Goal: Task Accomplishment & Management: Manage account settings

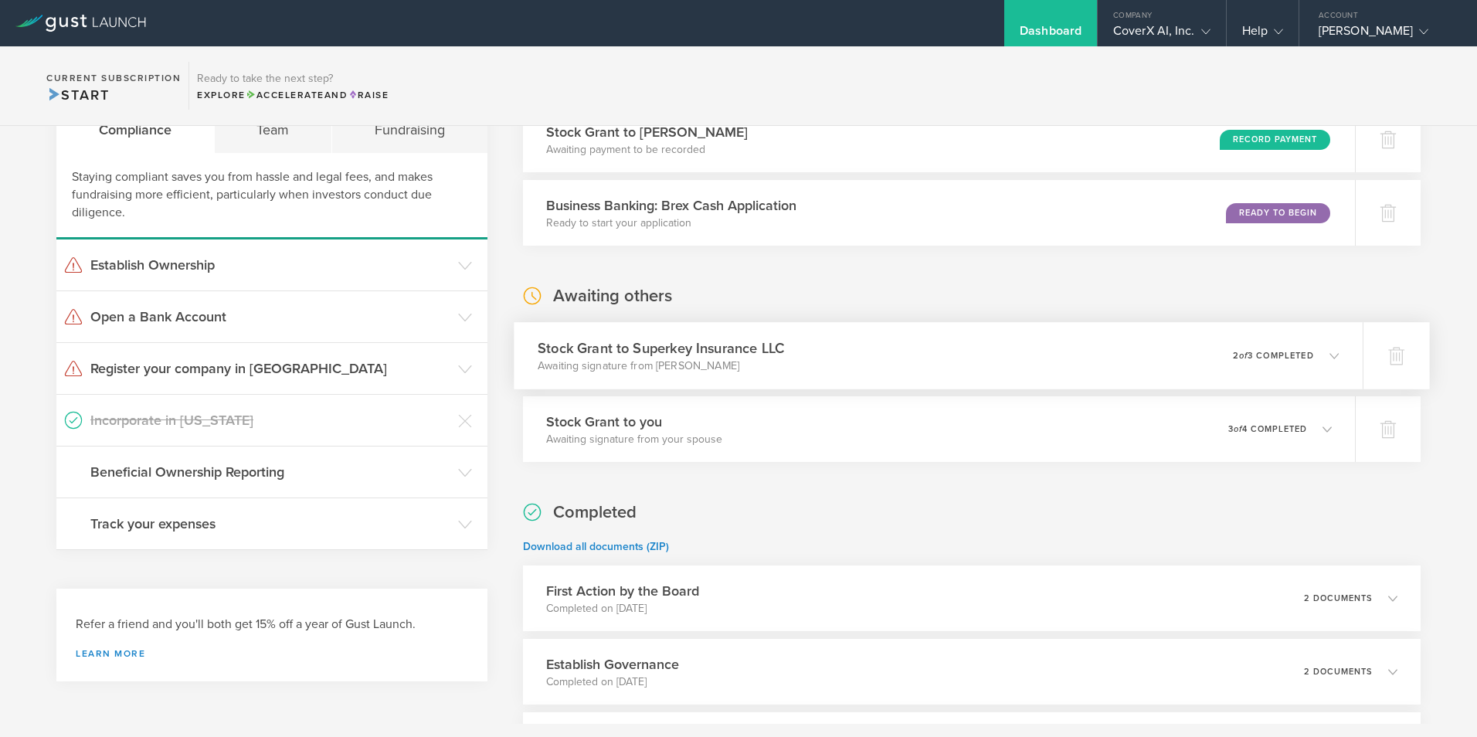
click at [1324, 361] on icon at bounding box center [1326, 355] width 25 height 14
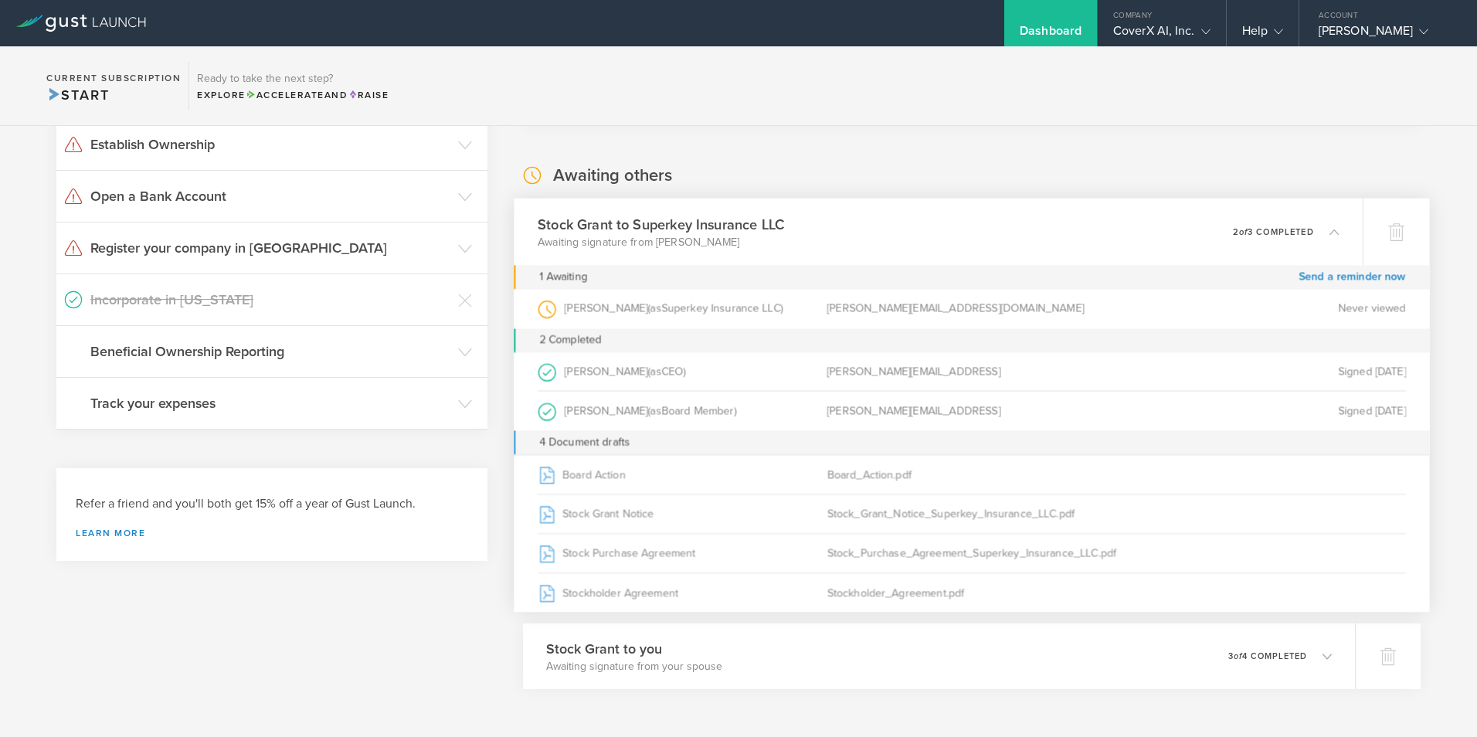
scroll to position [232, 0]
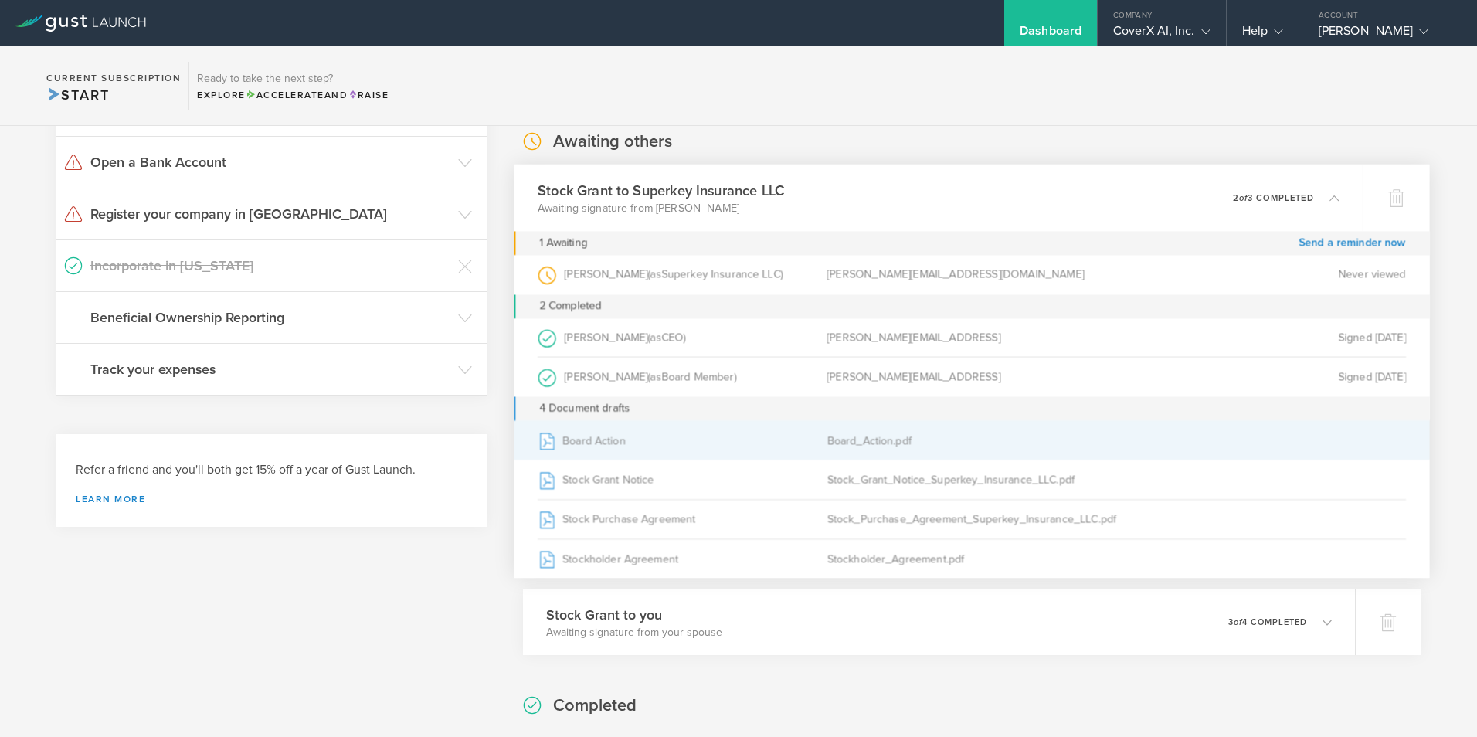
click at [601, 440] on div "Board Action" at bounding box center [683, 440] width 290 height 39
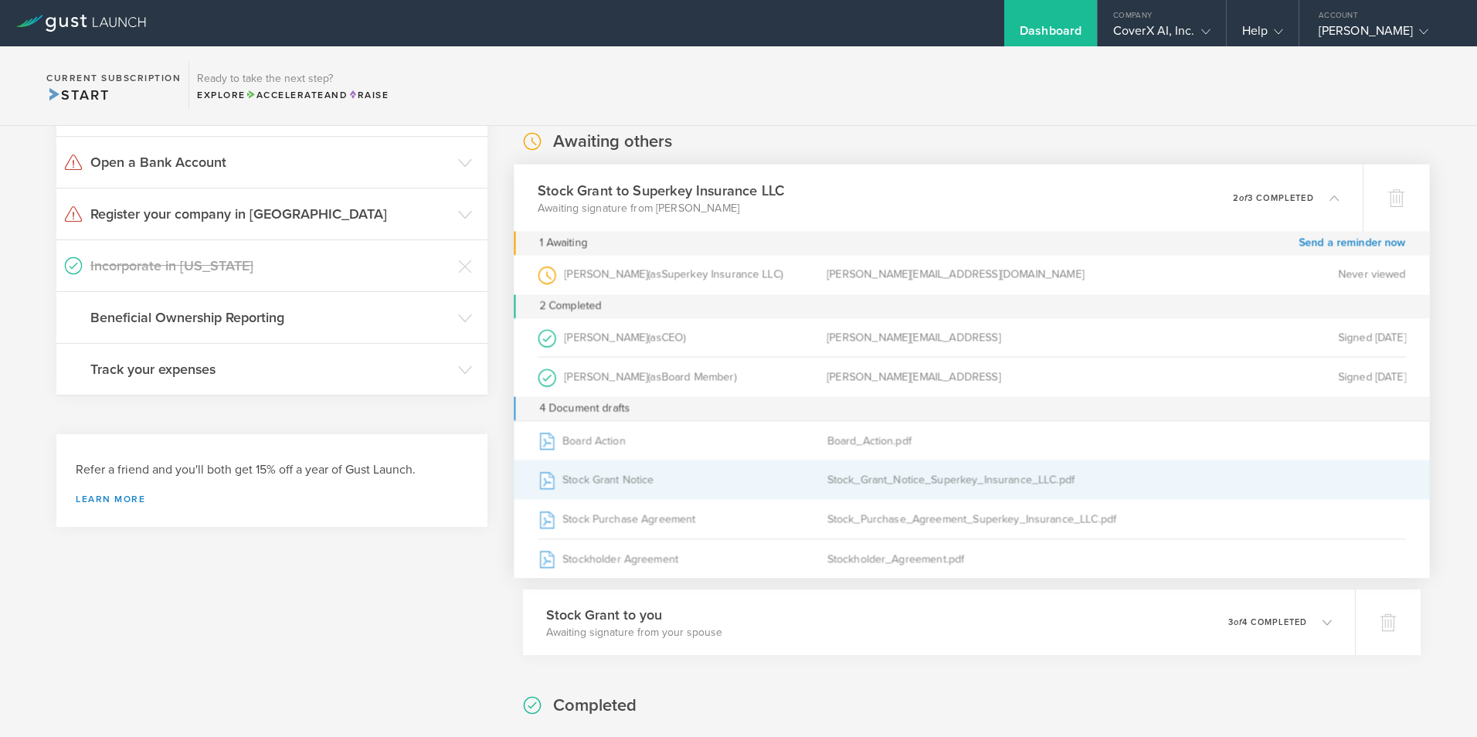
click at [633, 481] on div "Stock Grant Notice" at bounding box center [683, 479] width 290 height 39
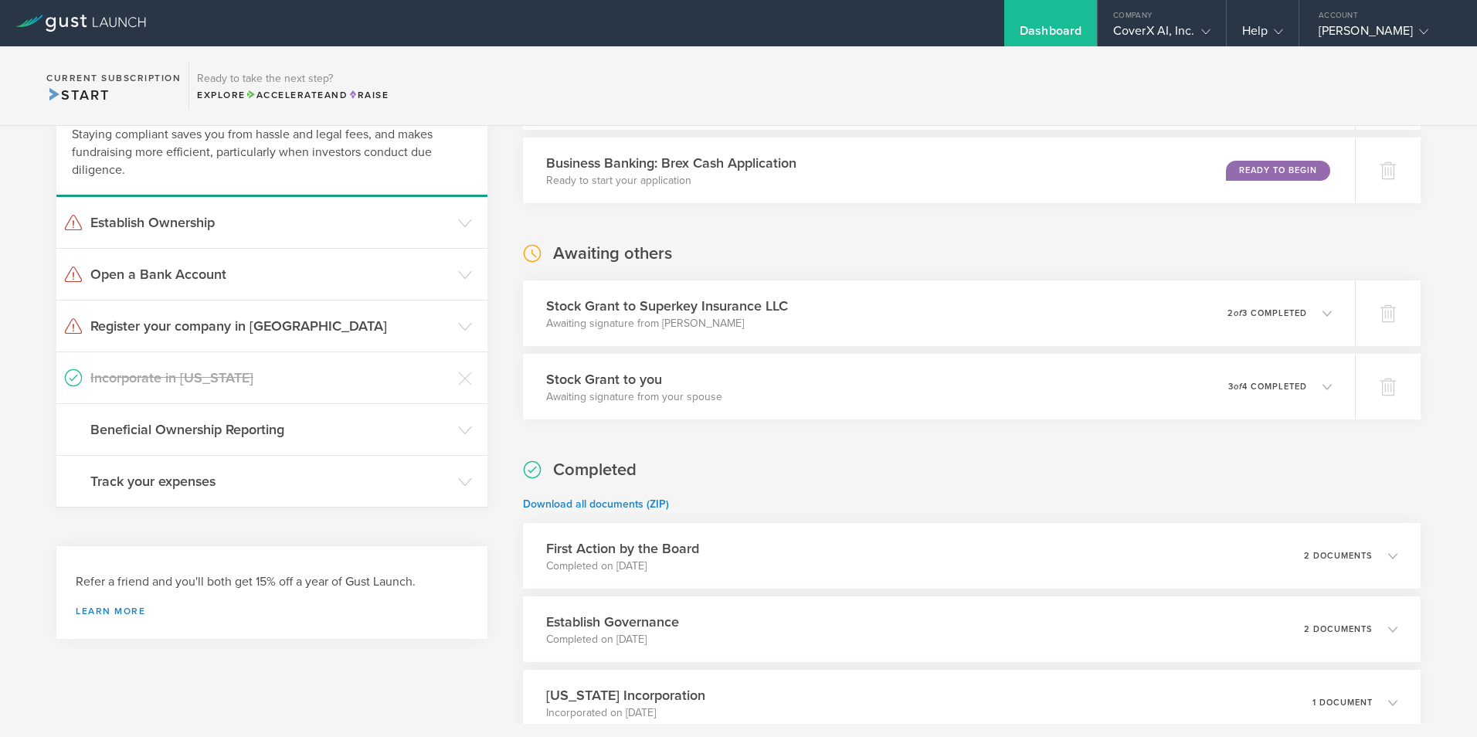
scroll to position [154, 0]
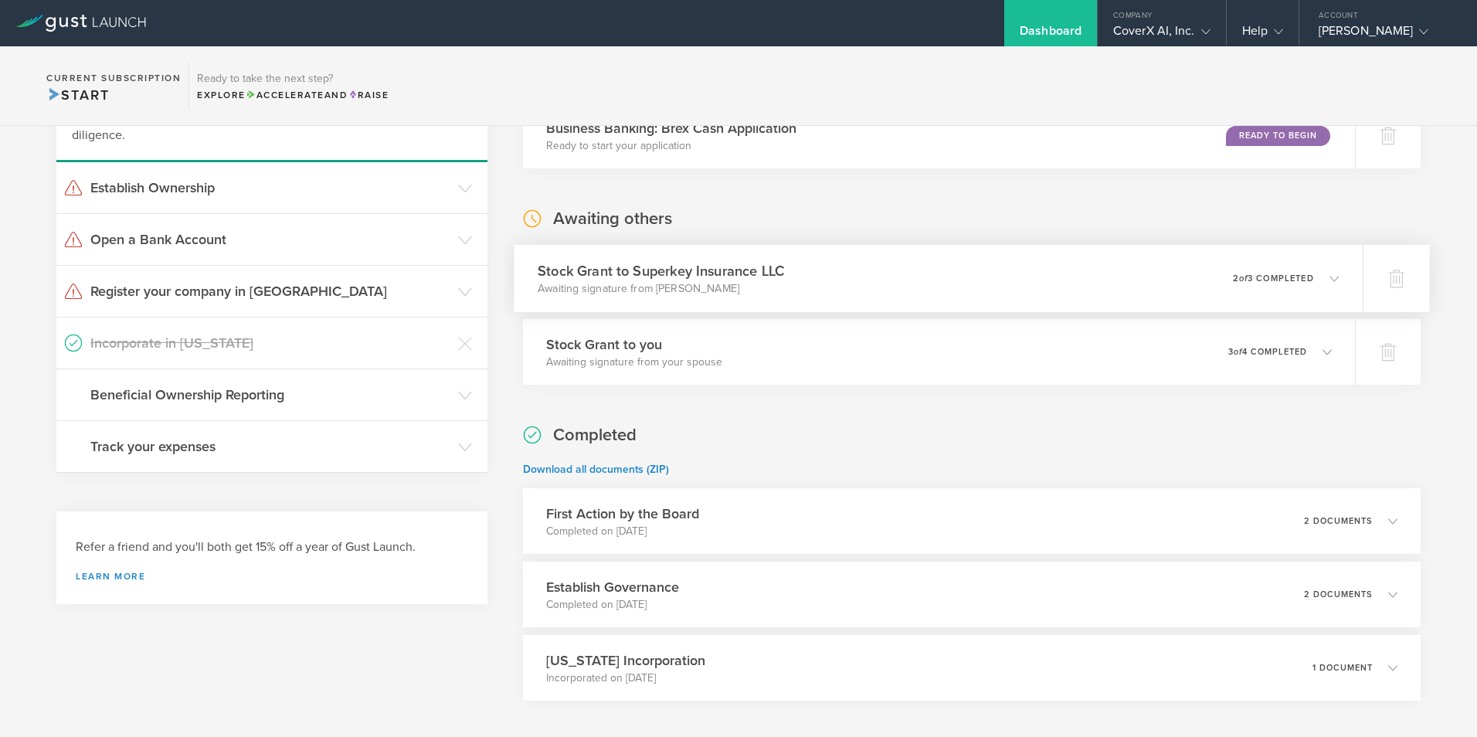
click at [1329, 276] on icon at bounding box center [1333, 277] width 9 height 9
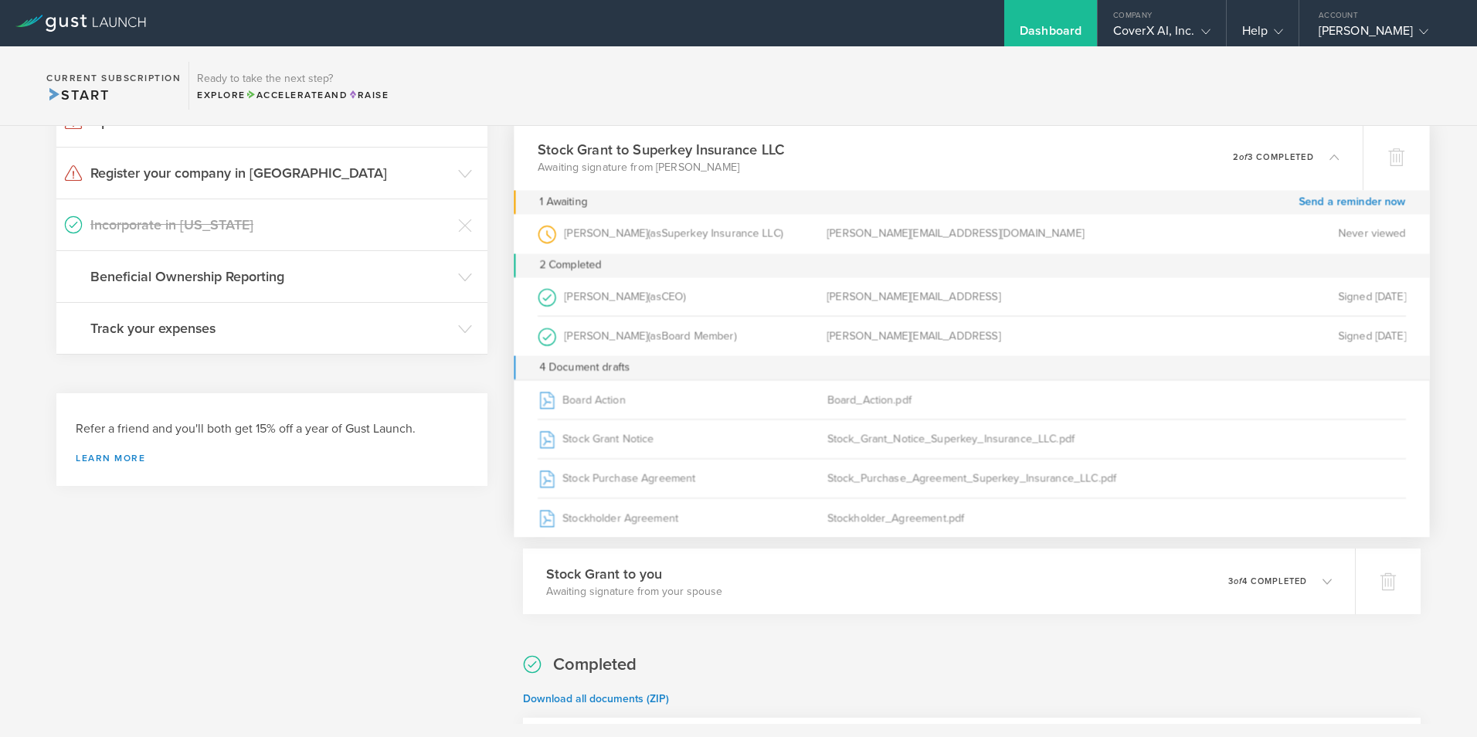
scroll to position [309, 0]
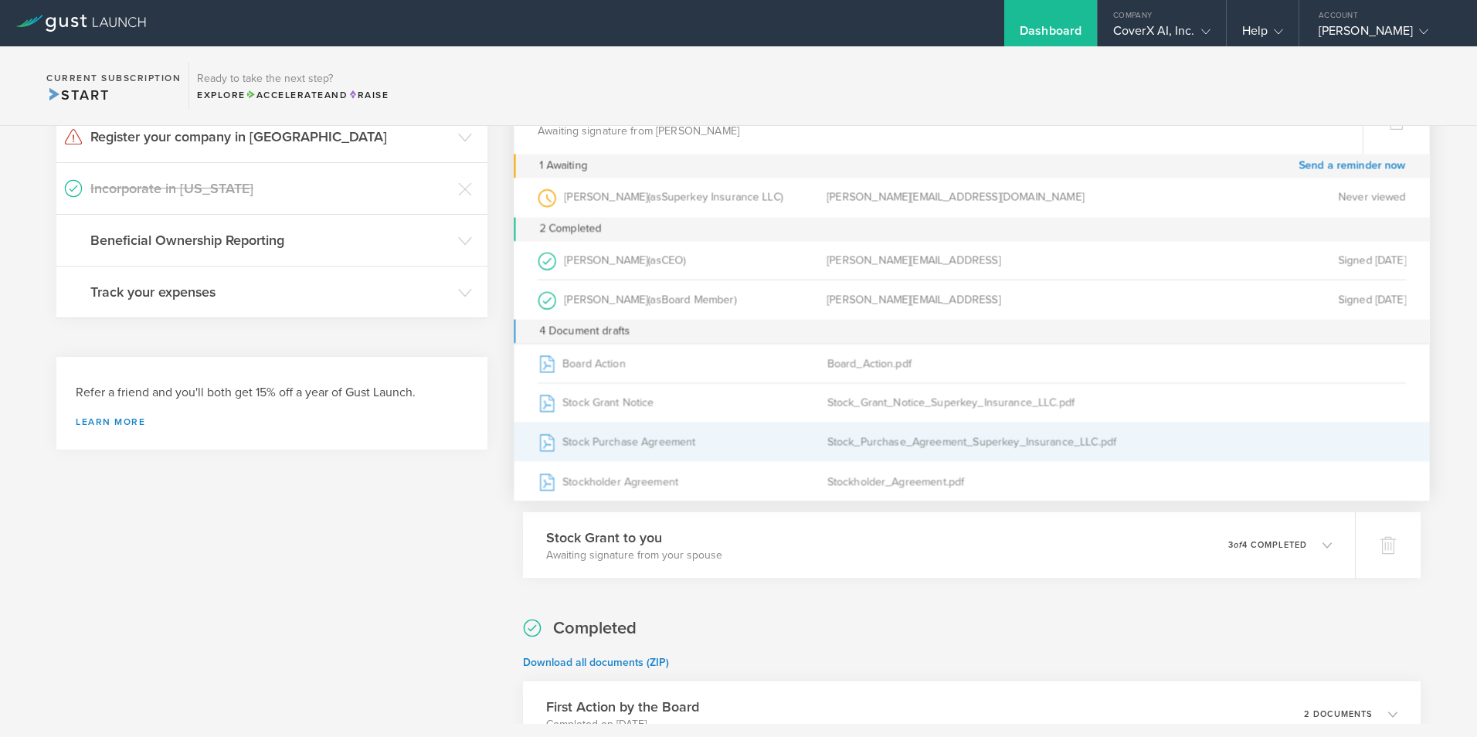
click at [629, 446] on div "Stock Purchase Agreement" at bounding box center [683, 442] width 290 height 39
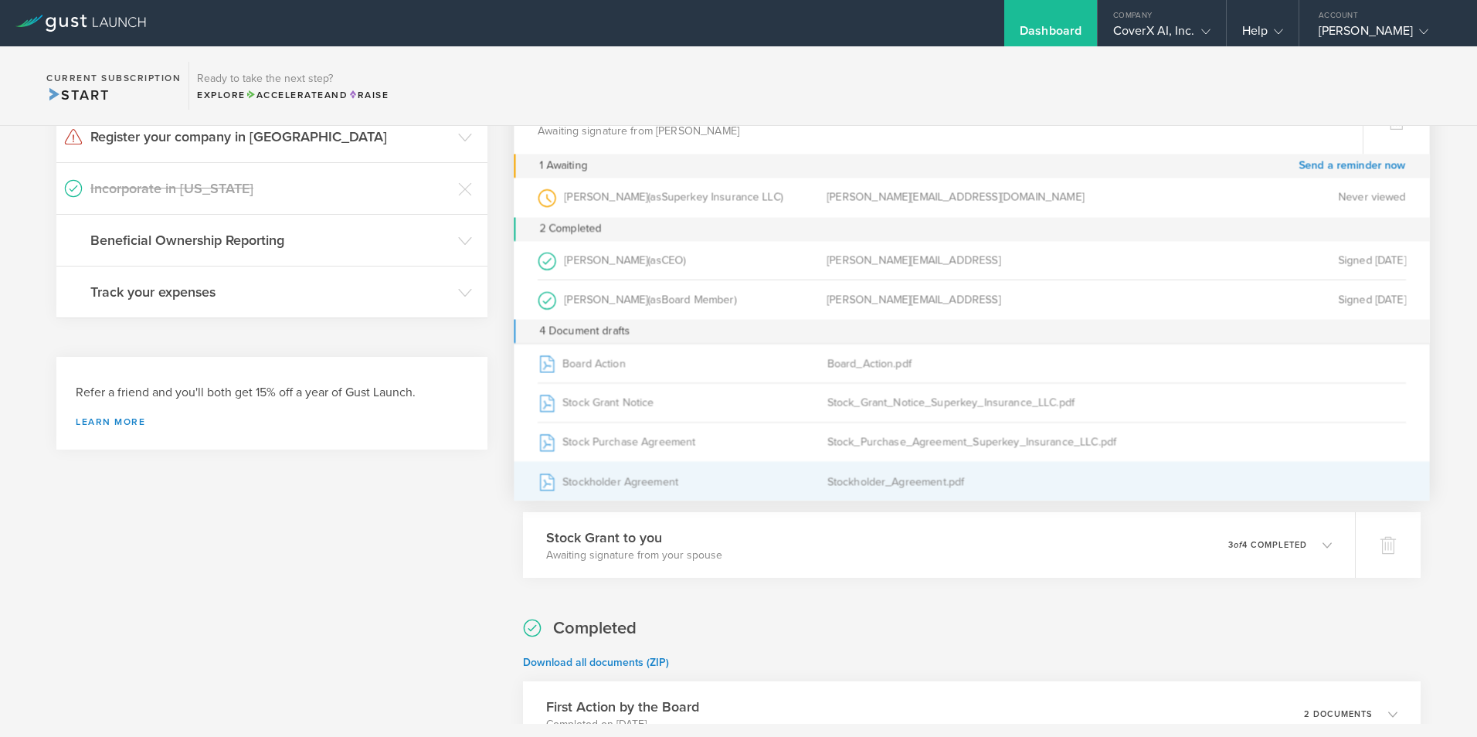
click at [642, 479] on div "Stockholder Agreement" at bounding box center [683, 481] width 290 height 39
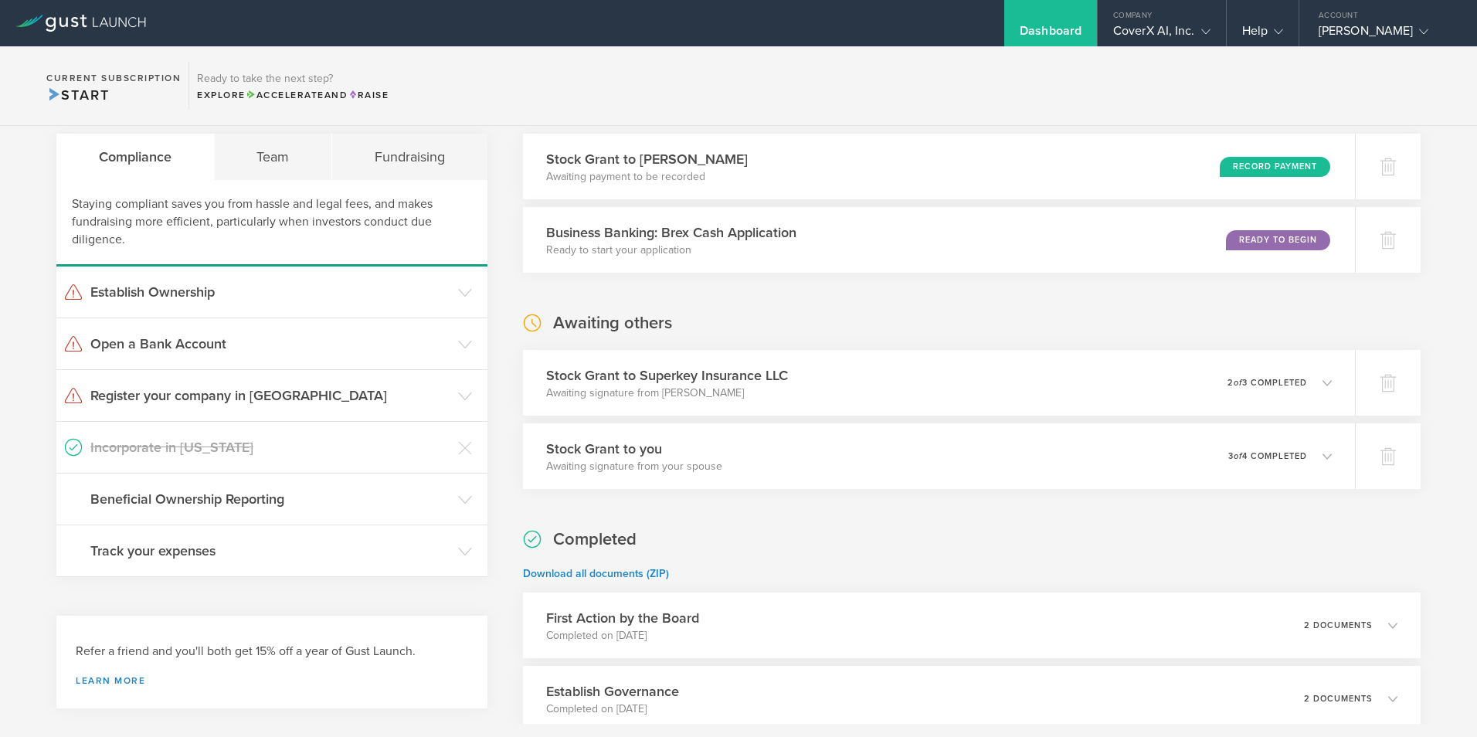
scroll to position [77, 0]
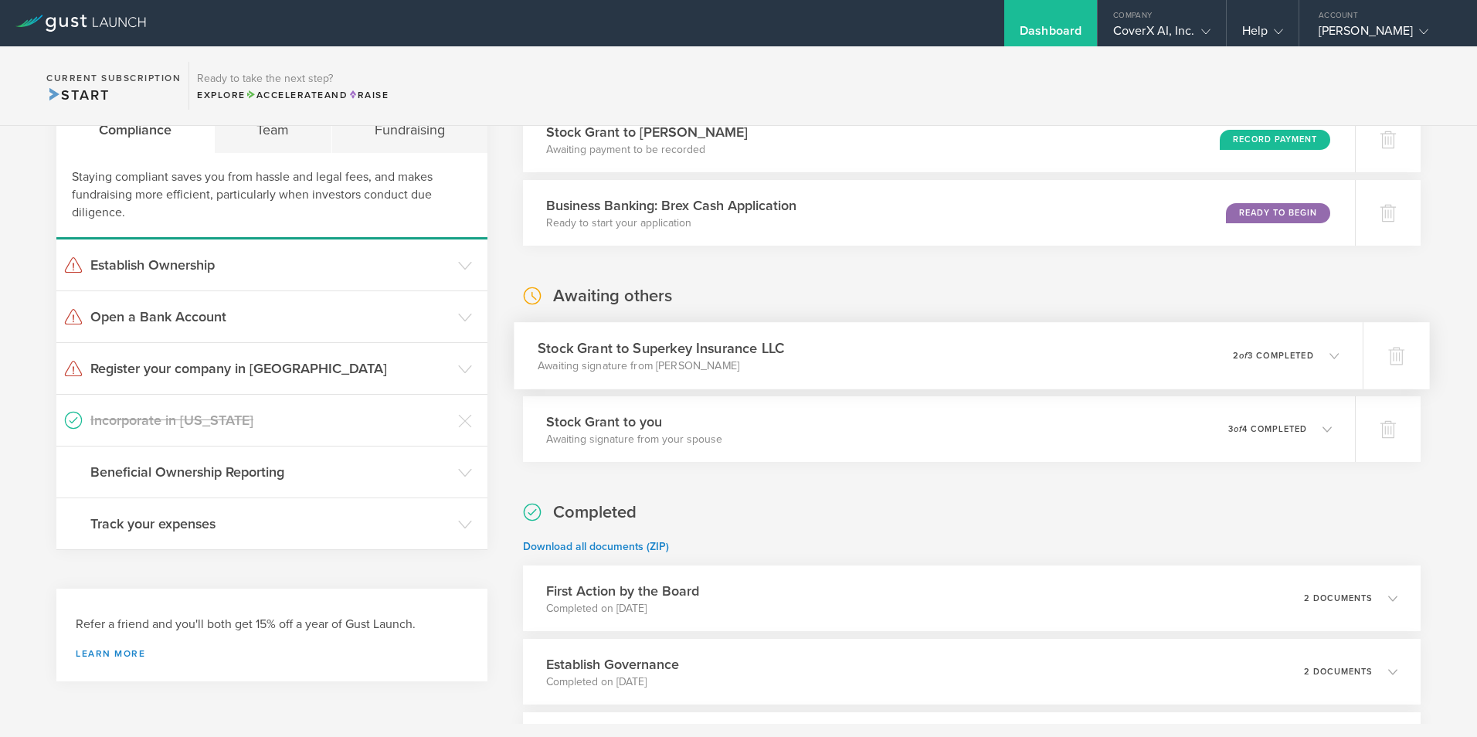
click at [1329, 355] on icon at bounding box center [1333, 355] width 9 height 9
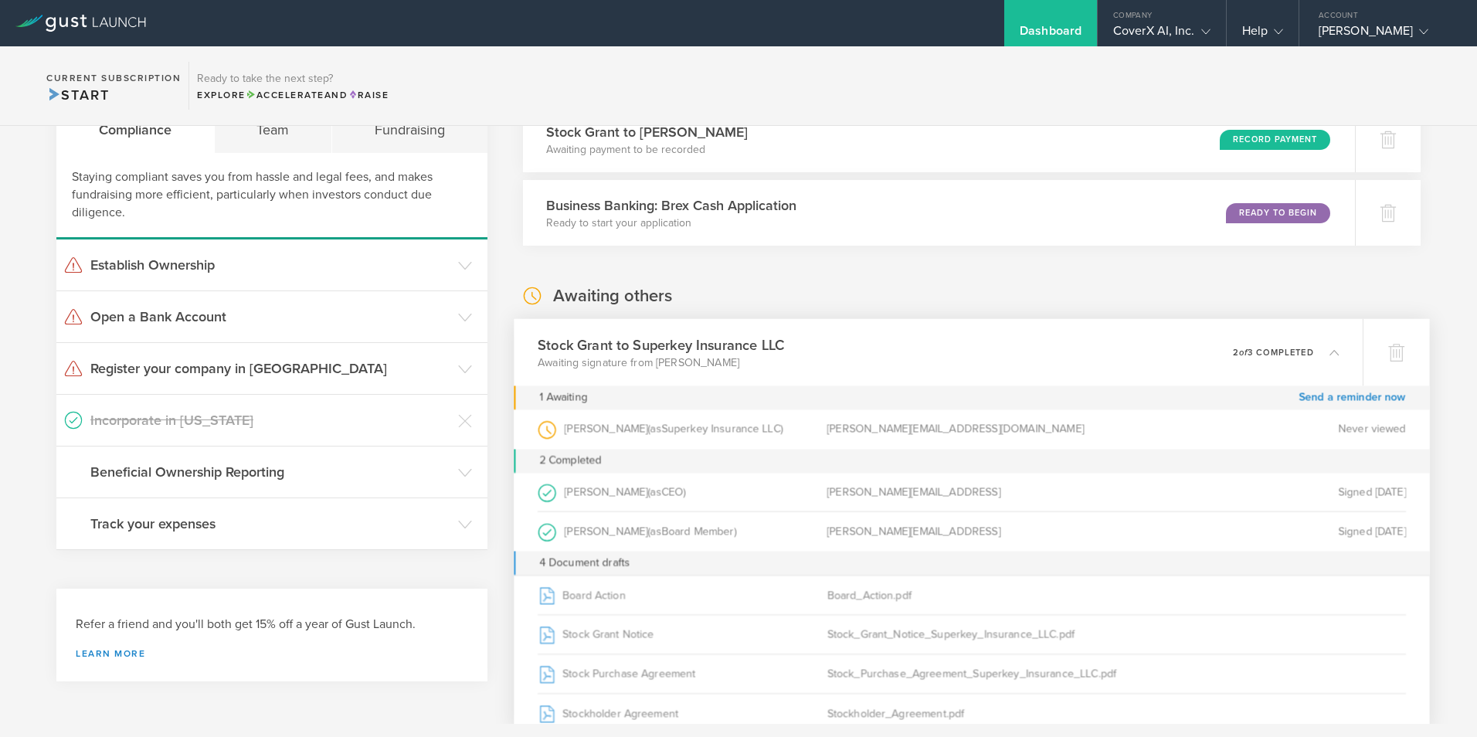
click at [1329, 350] on icon at bounding box center [1333, 352] width 9 height 9
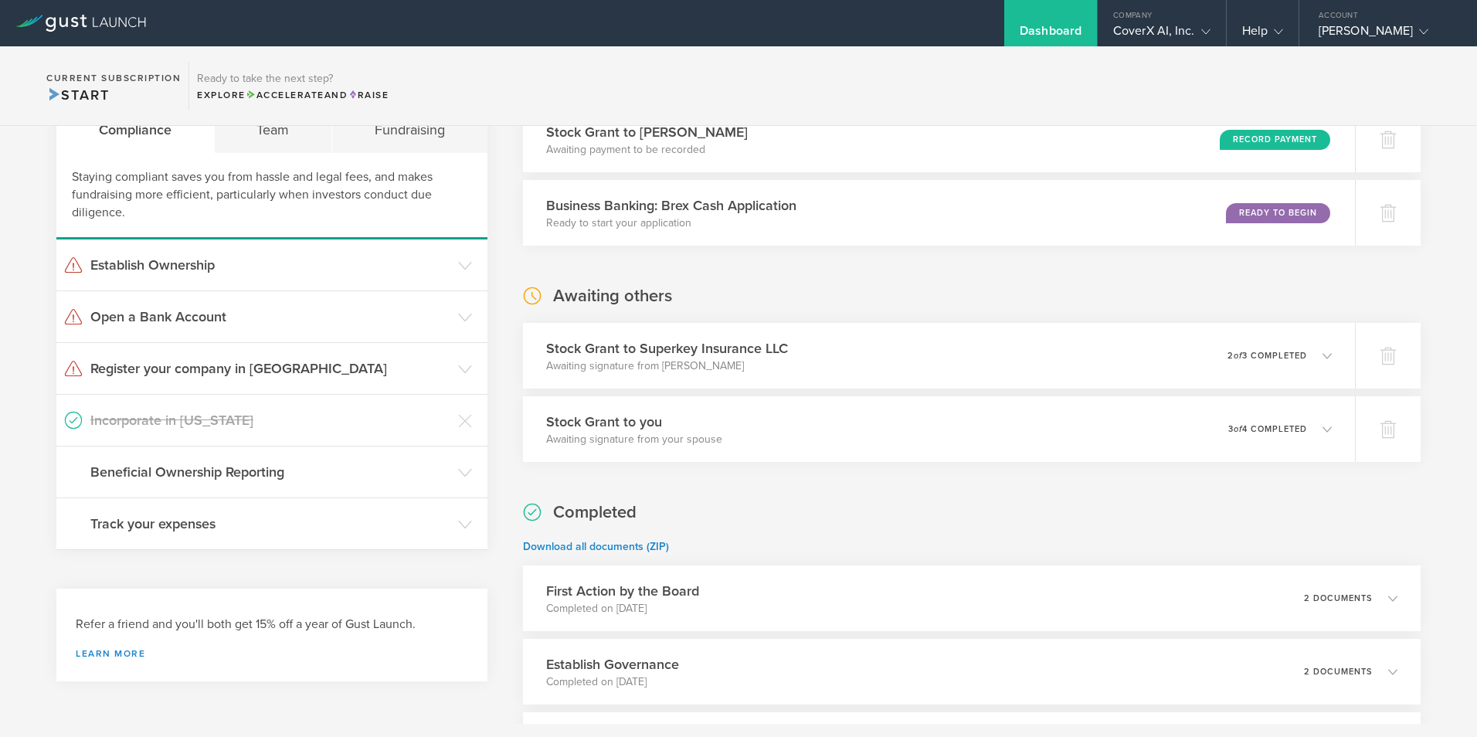
click at [1447, 331] on div "What's next? Compliance Team Fundraising Staying compliant saves you from hassl…" at bounding box center [738, 462] width 1477 height 826
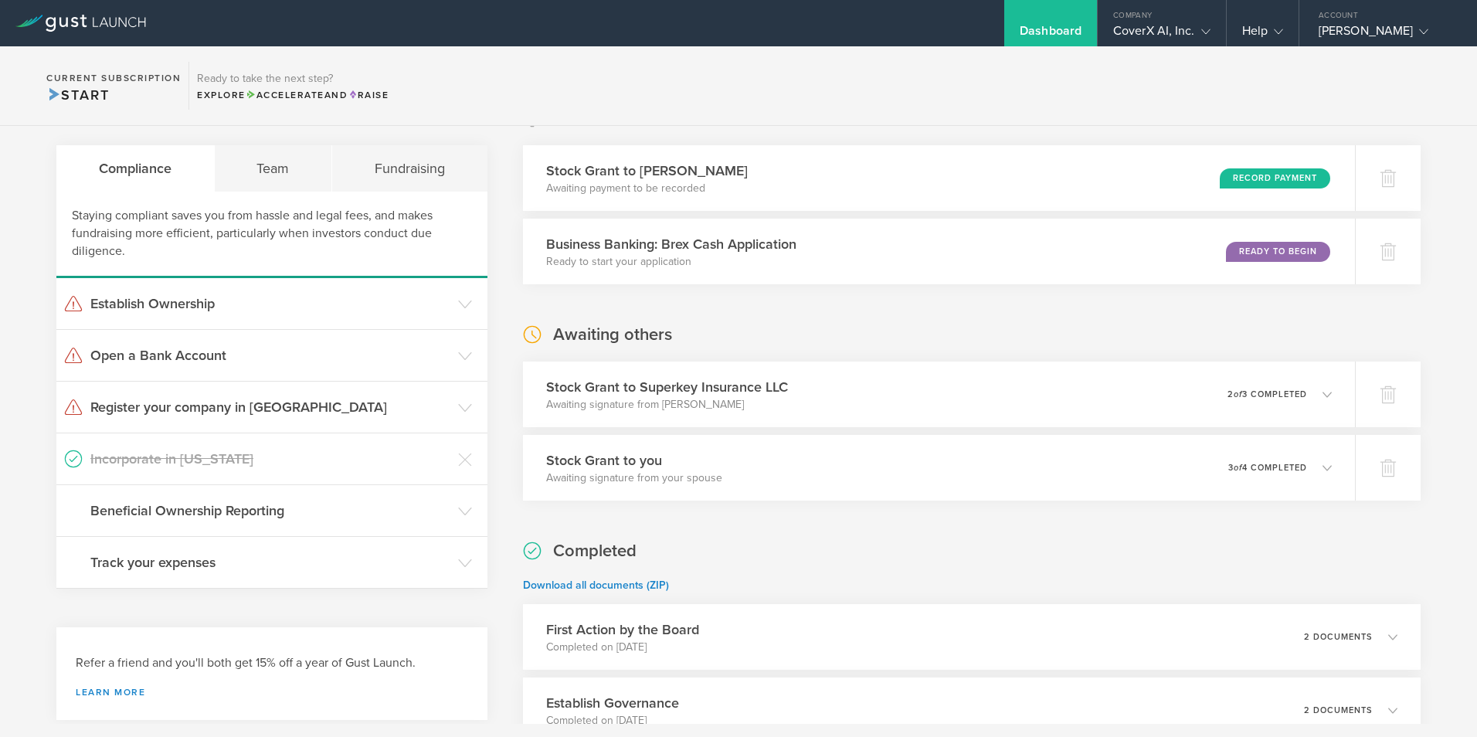
scroll to position [0, 0]
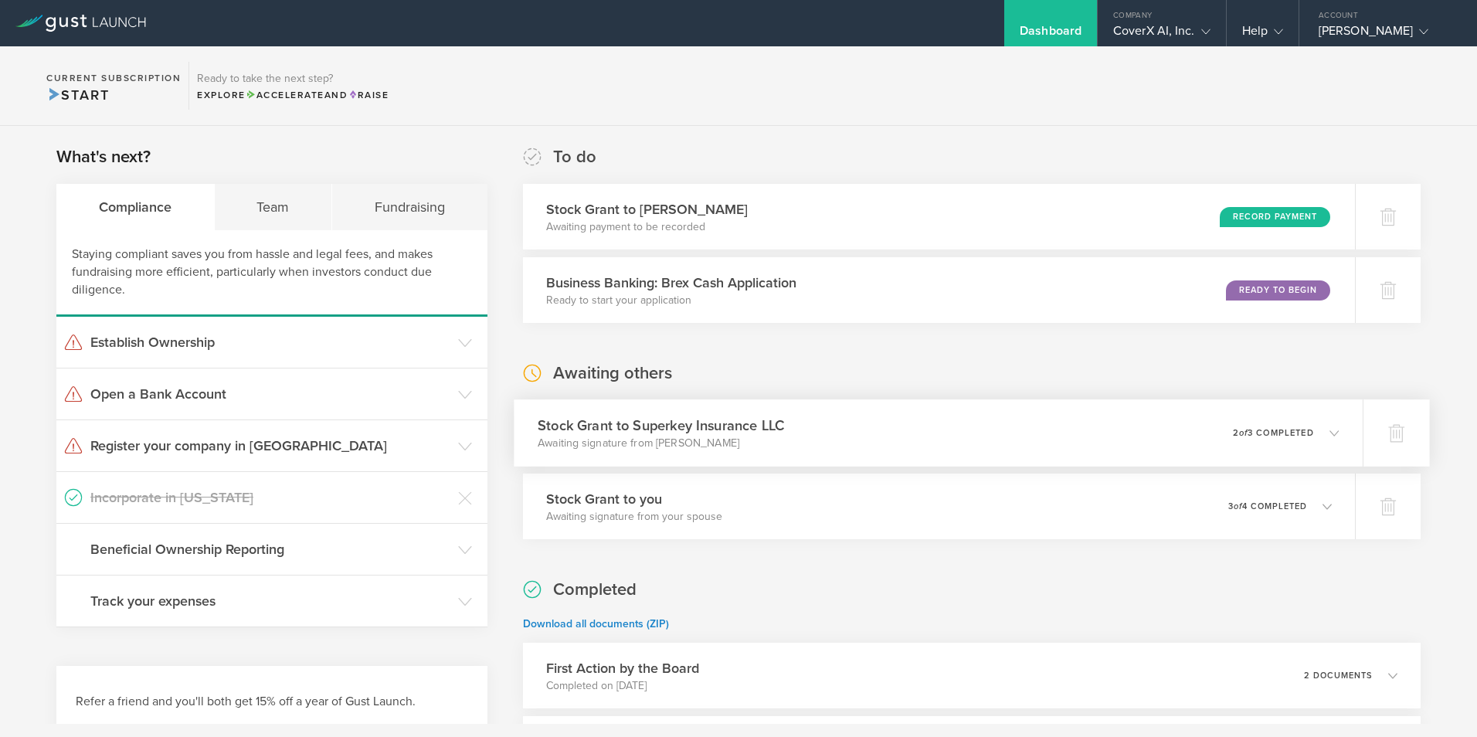
click at [1329, 432] on icon at bounding box center [1333, 432] width 9 height 9
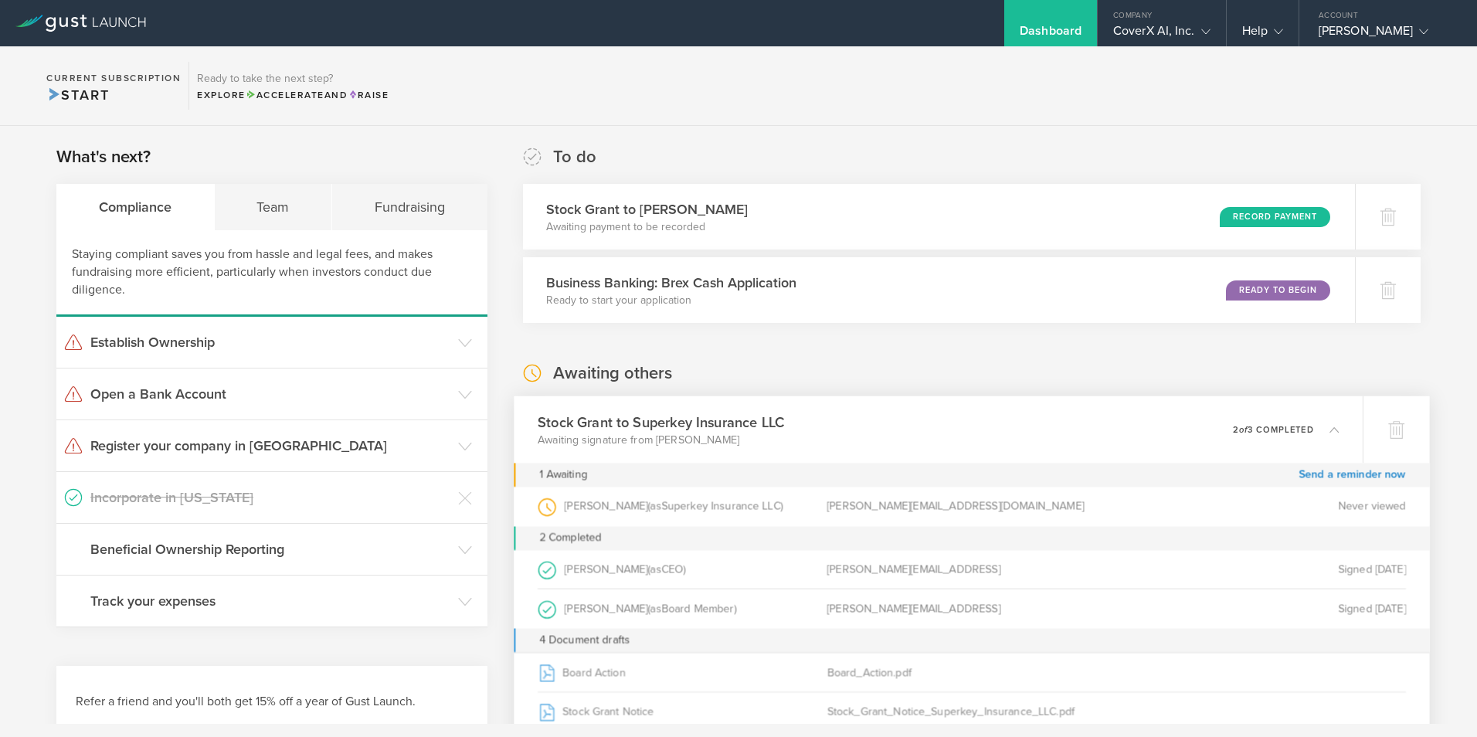
click at [1329, 432] on icon at bounding box center [1333, 429] width 9 height 9
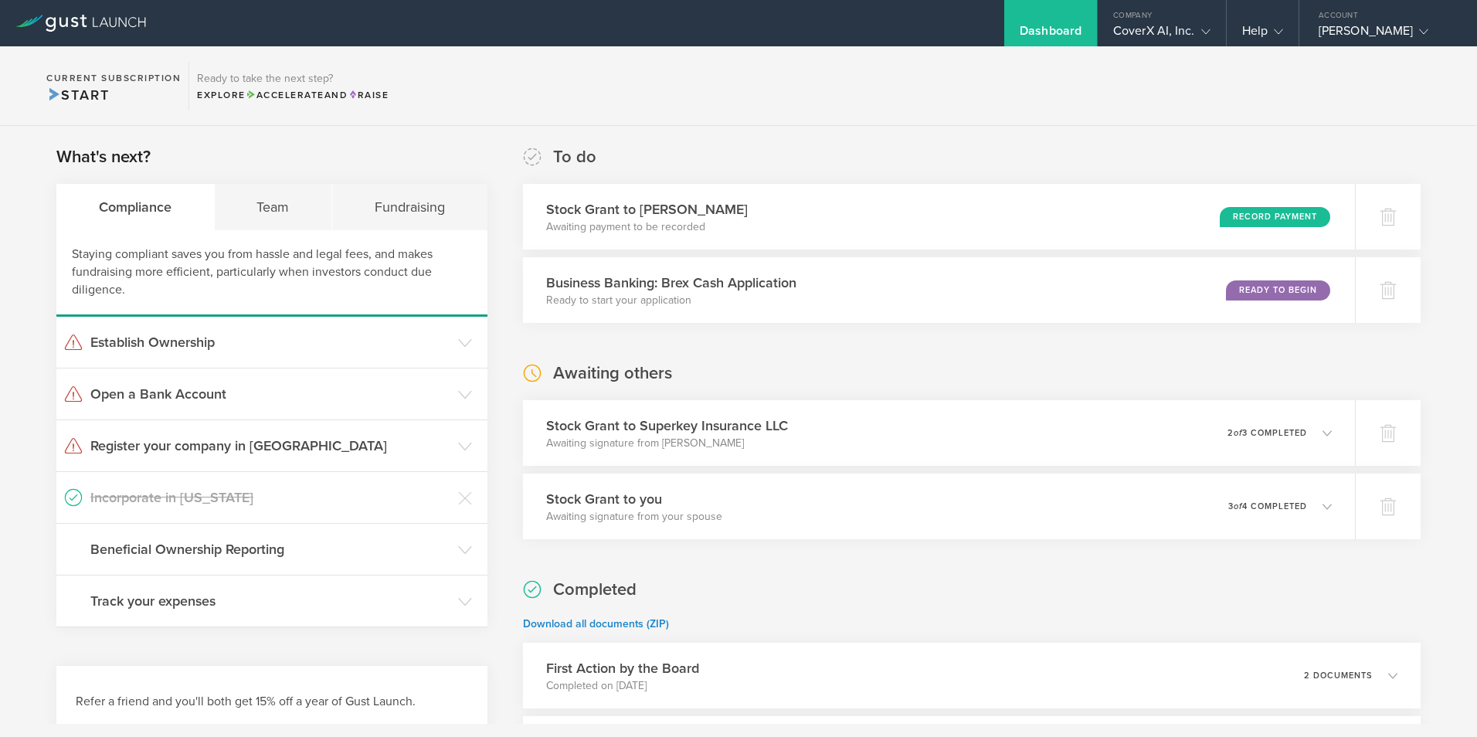
scroll to position [77, 0]
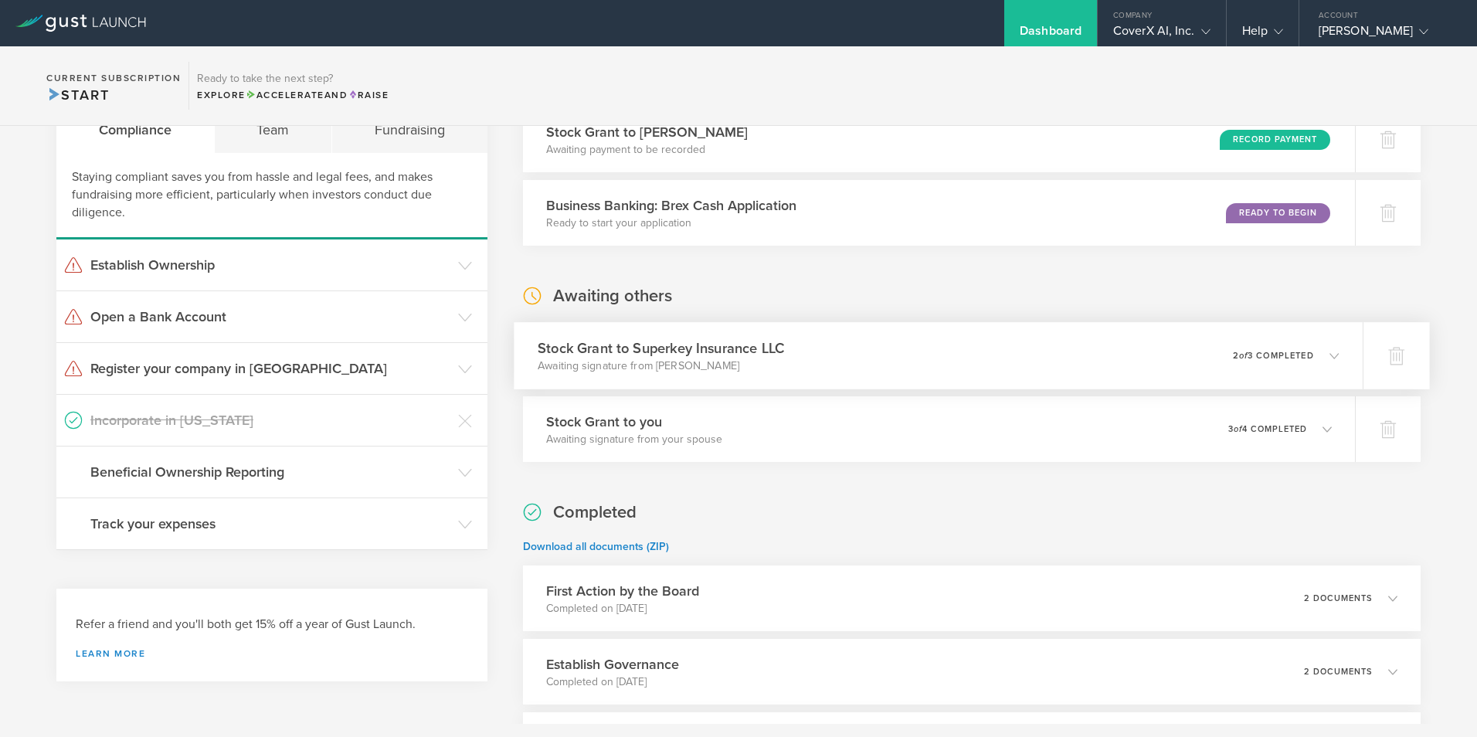
click at [1329, 356] on icon at bounding box center [1333, 355] width 9 height 9
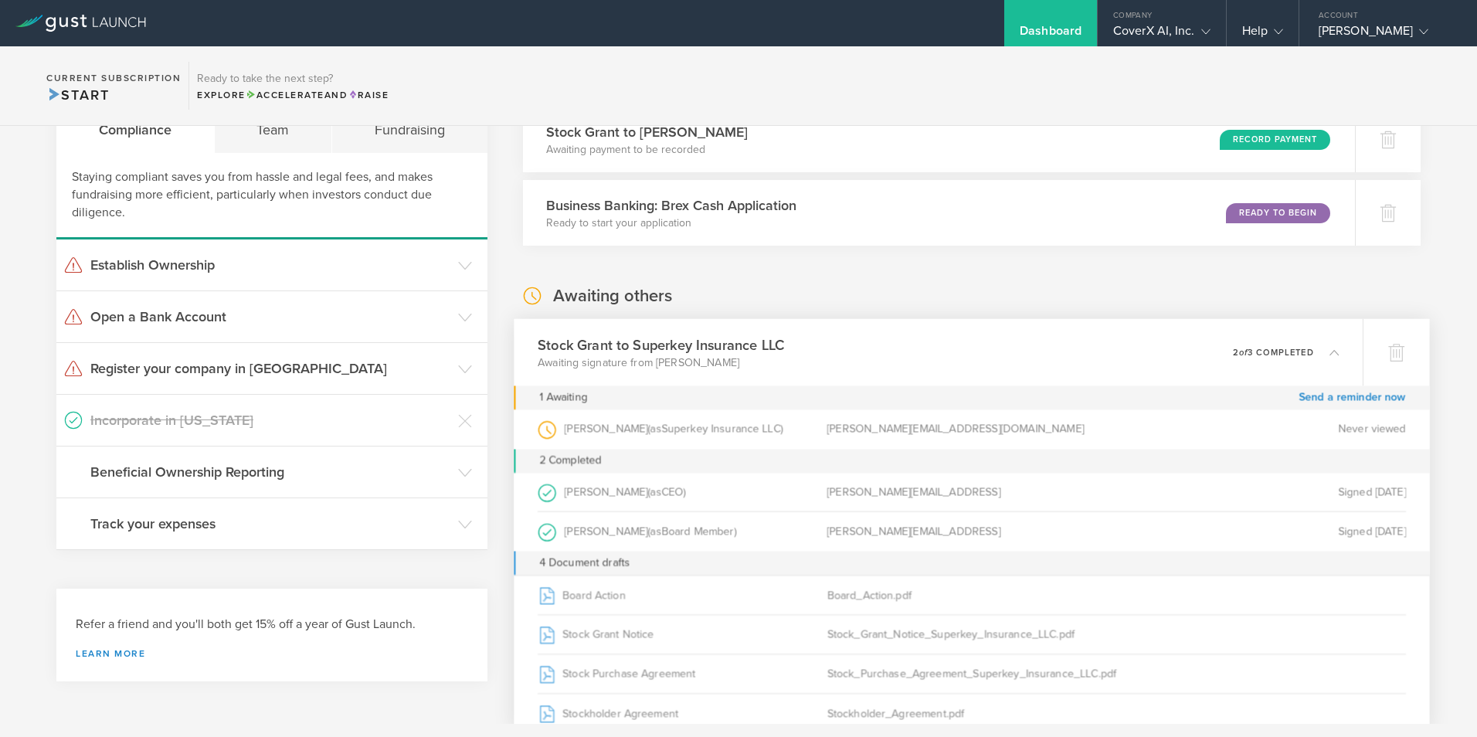
click at [1329, 356] on icon at bounding box center [1333, 352] width 9 height 9
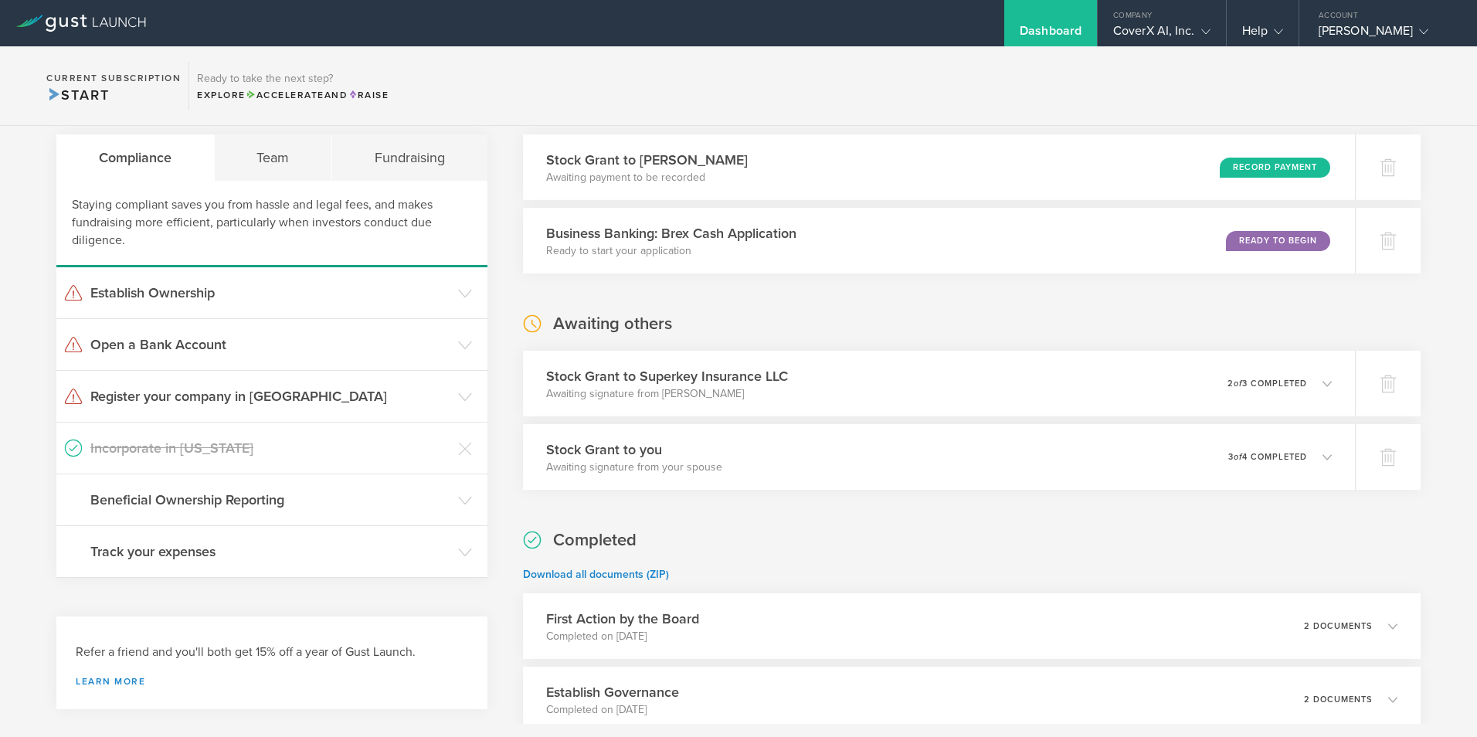
scroll to position [77, 0]
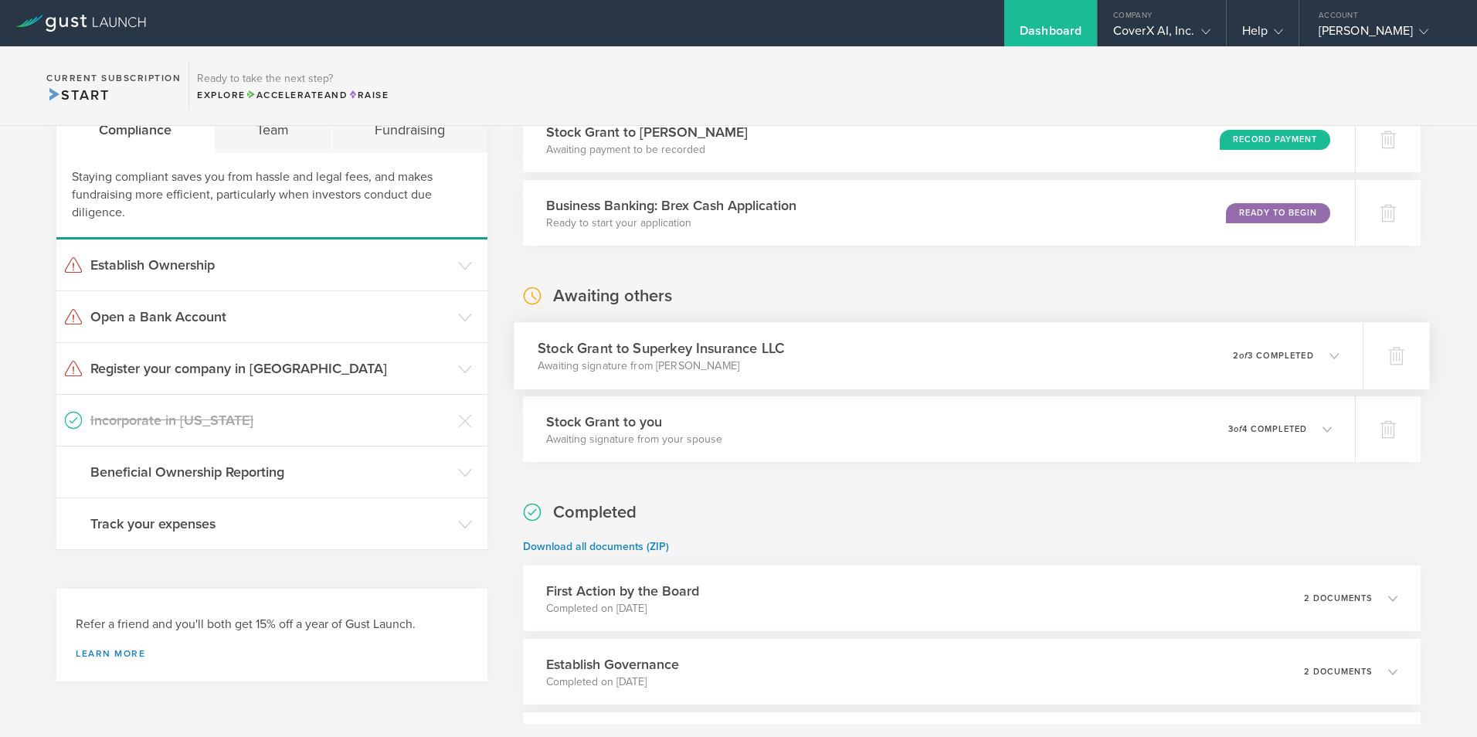
click at [1329, 359] on icon at bounding box center [1333, 355] width 9 height 9
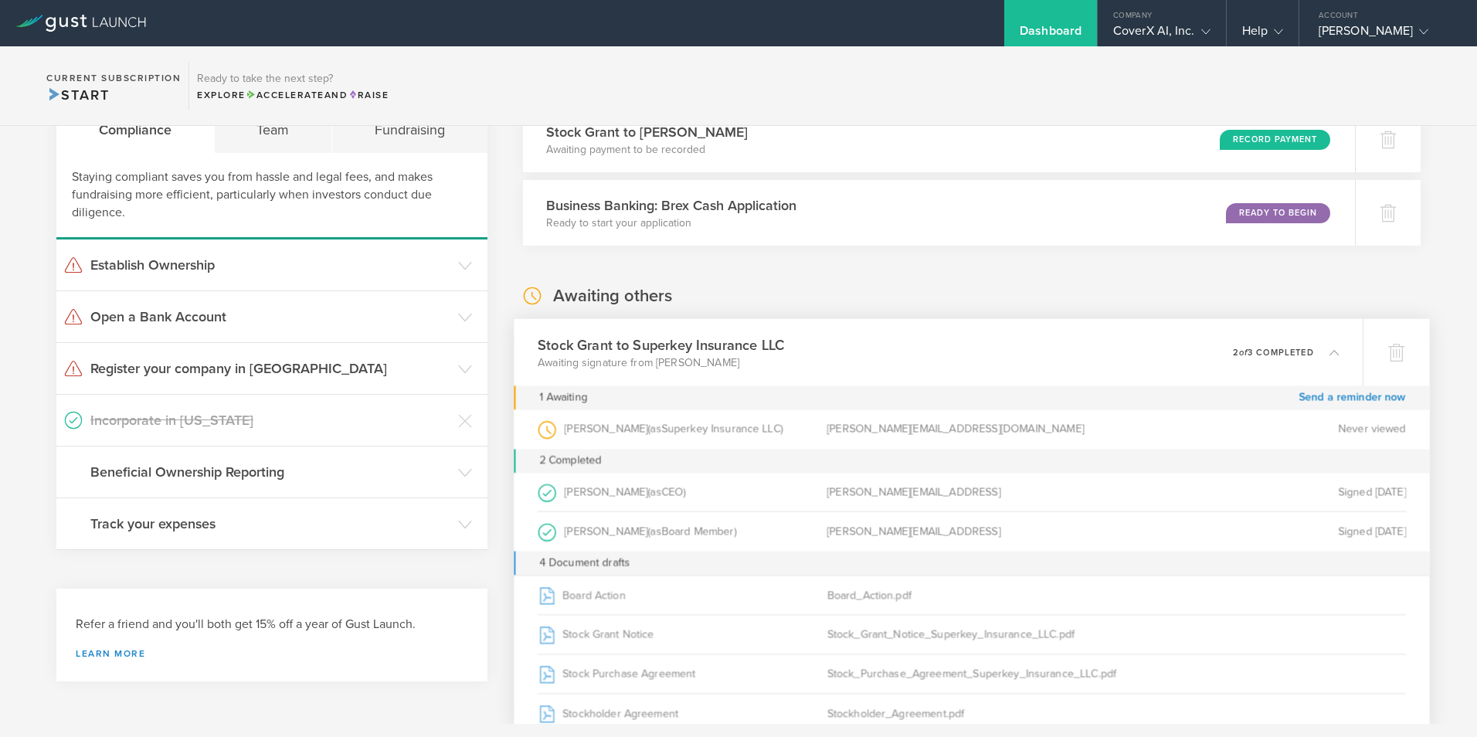
click at [1329, 355] on icon at bounding box center [1333, 352] width 9 height 9
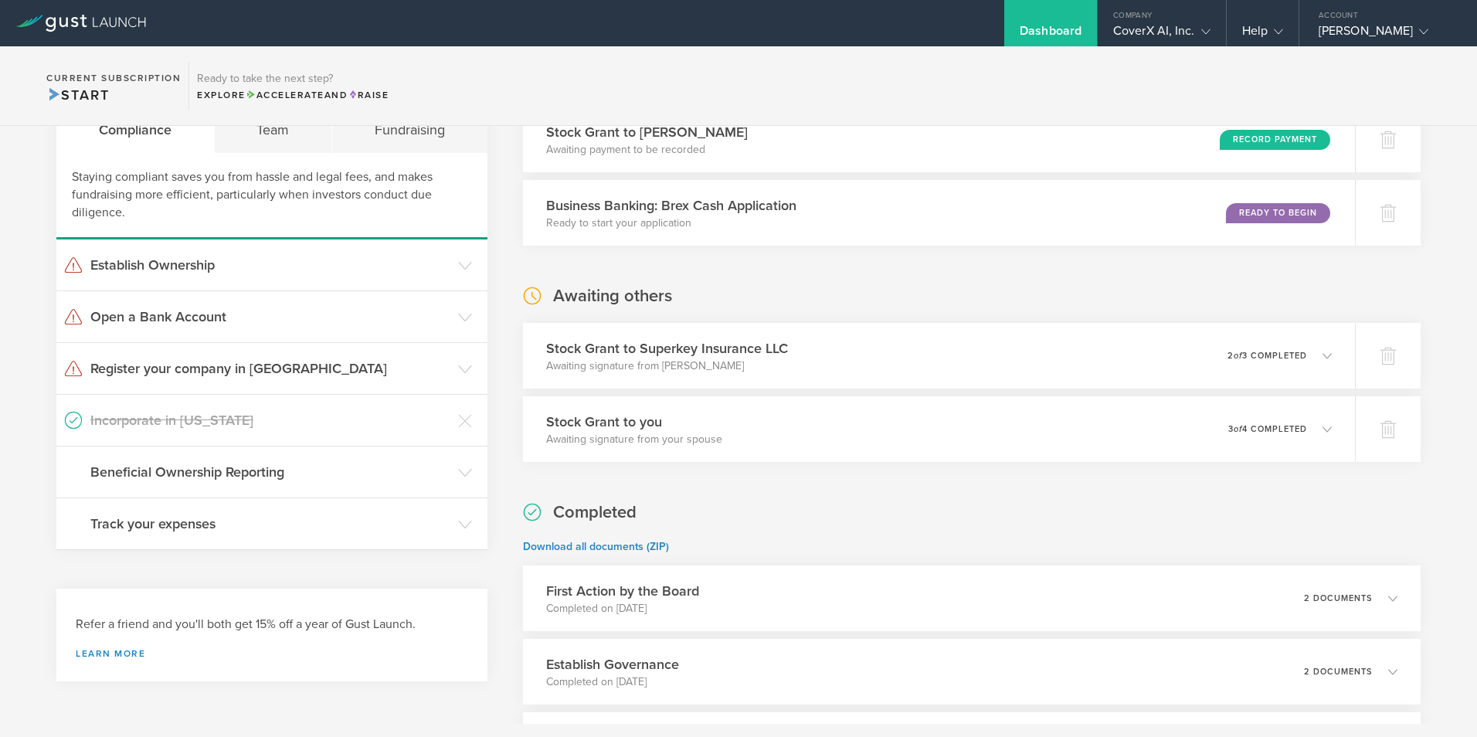
click at [1431, 296] on div "What's next? Compliance Team Fundraising Staying compliant saves you from hassl…" at bounding box center [738, 462] width 1477 height 826
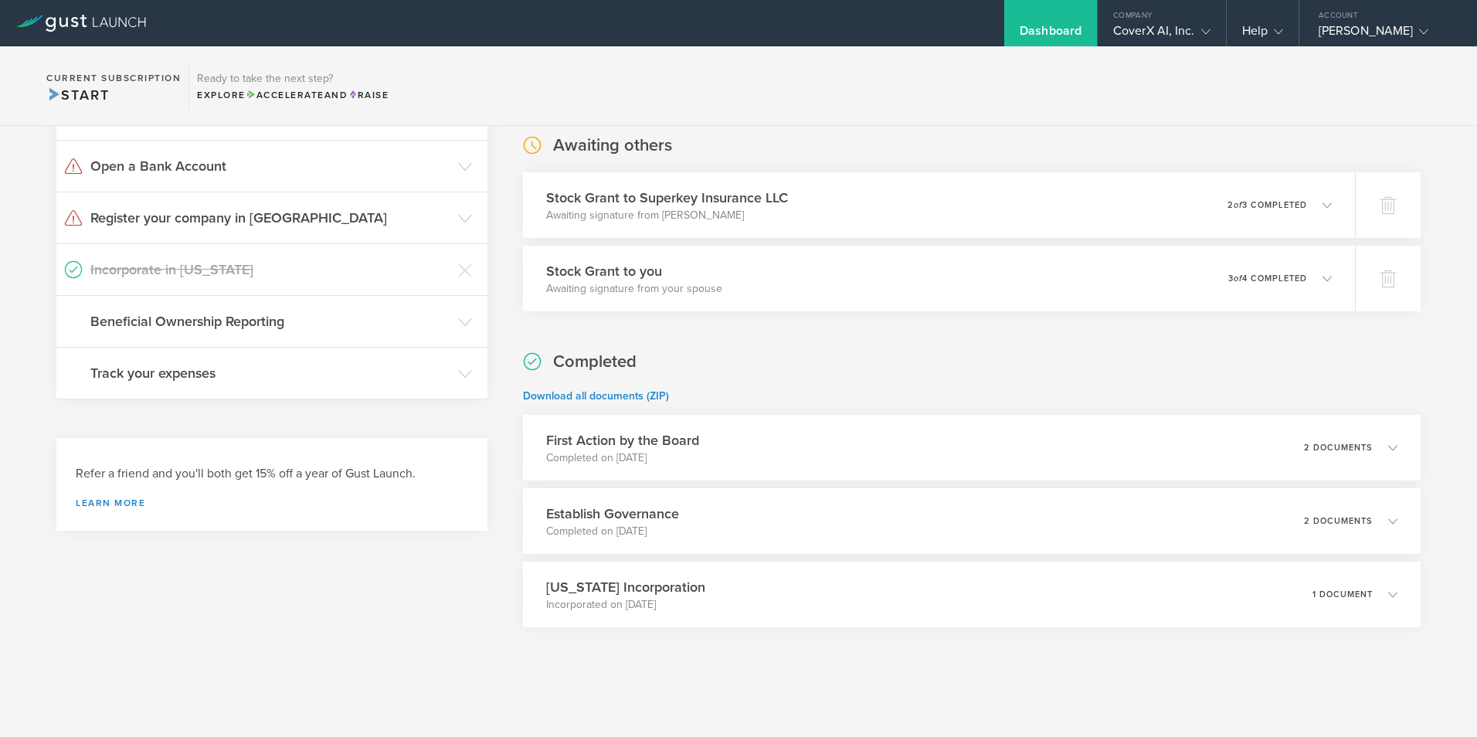
scroll to position [0, 0]
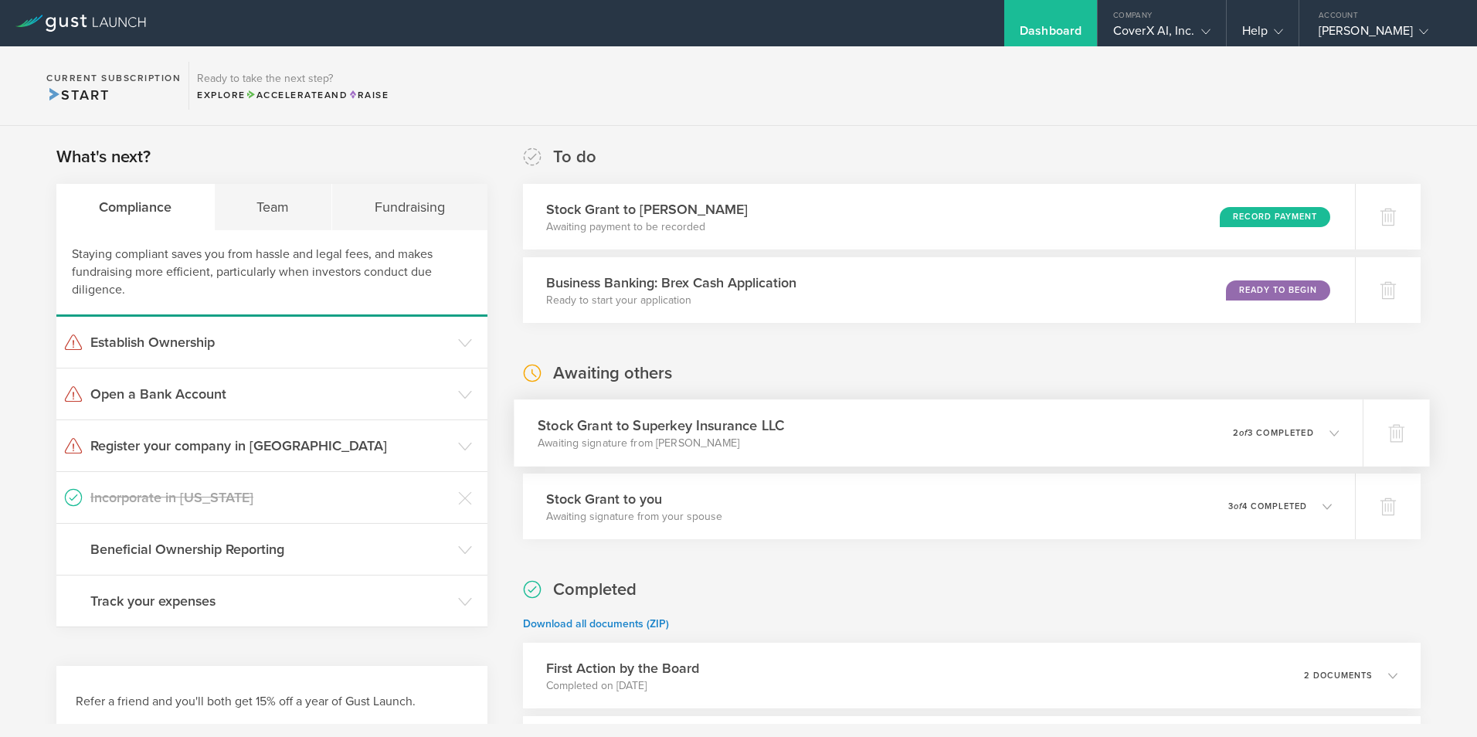
click at [1315, 429] on icon at bounding box center [1326, 433] width 25 height 14
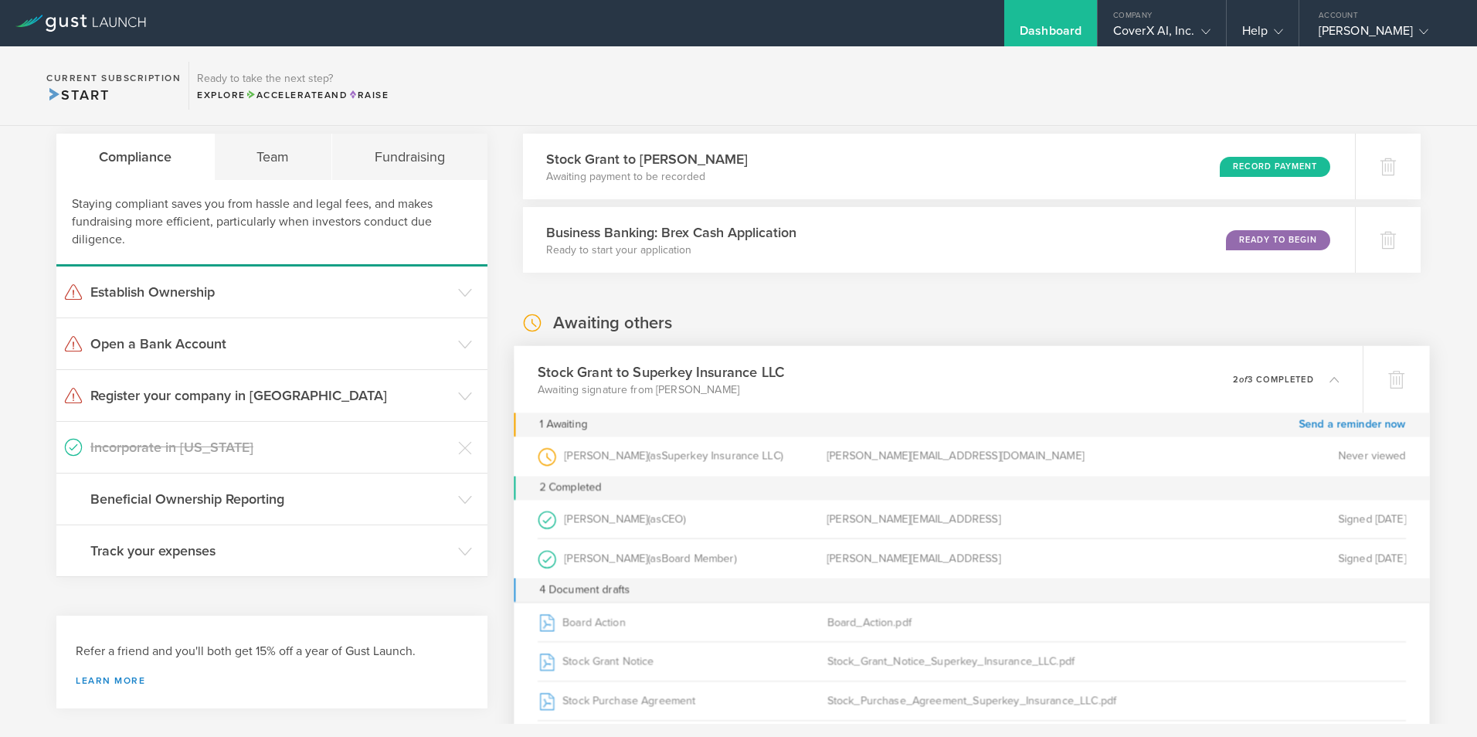
scroll to position [77, 0]
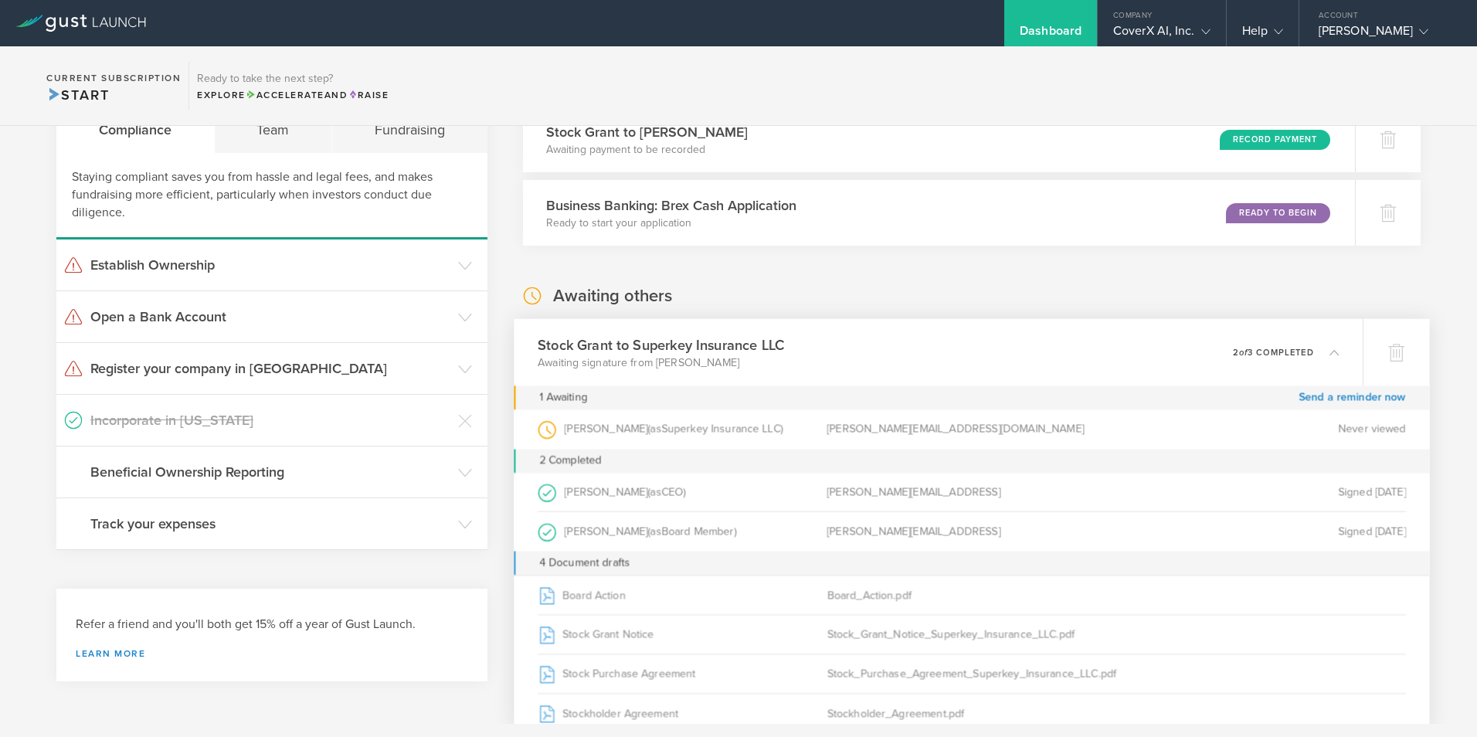
click at [1329, 351] on icon at bounding box center [1333, 352] width 9 height 9
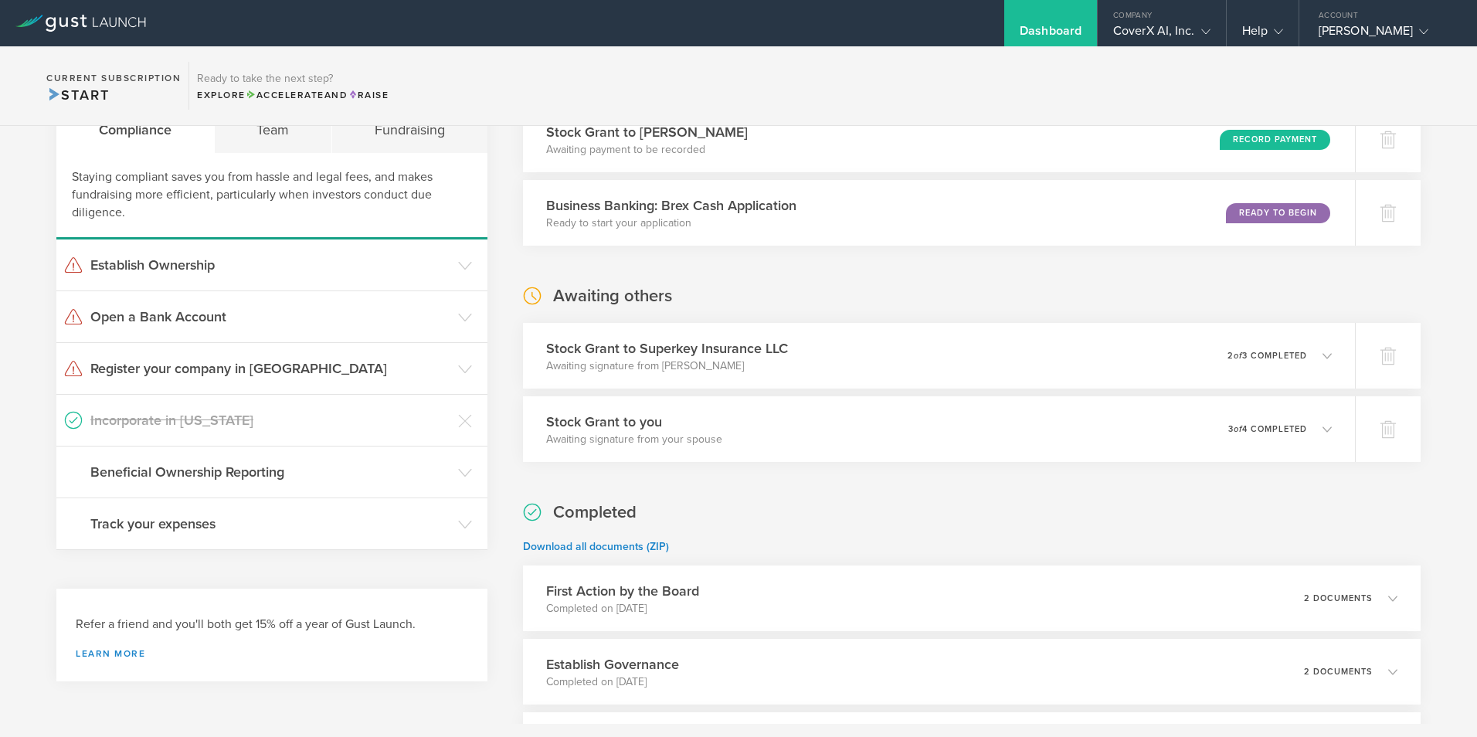
scroll to position [0, 0]
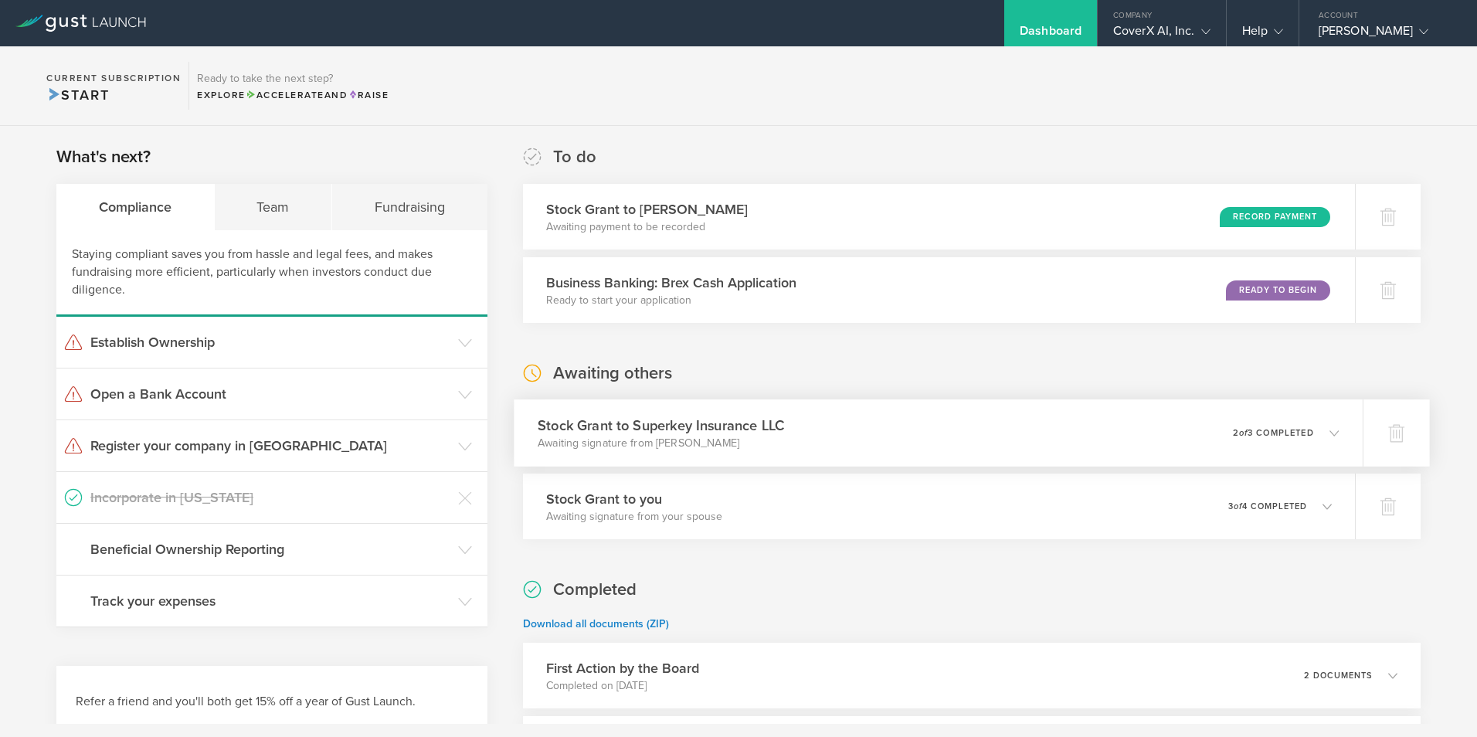
click at [1329, 431] on icon at bounding box center [1333, 432] width 9 height 9
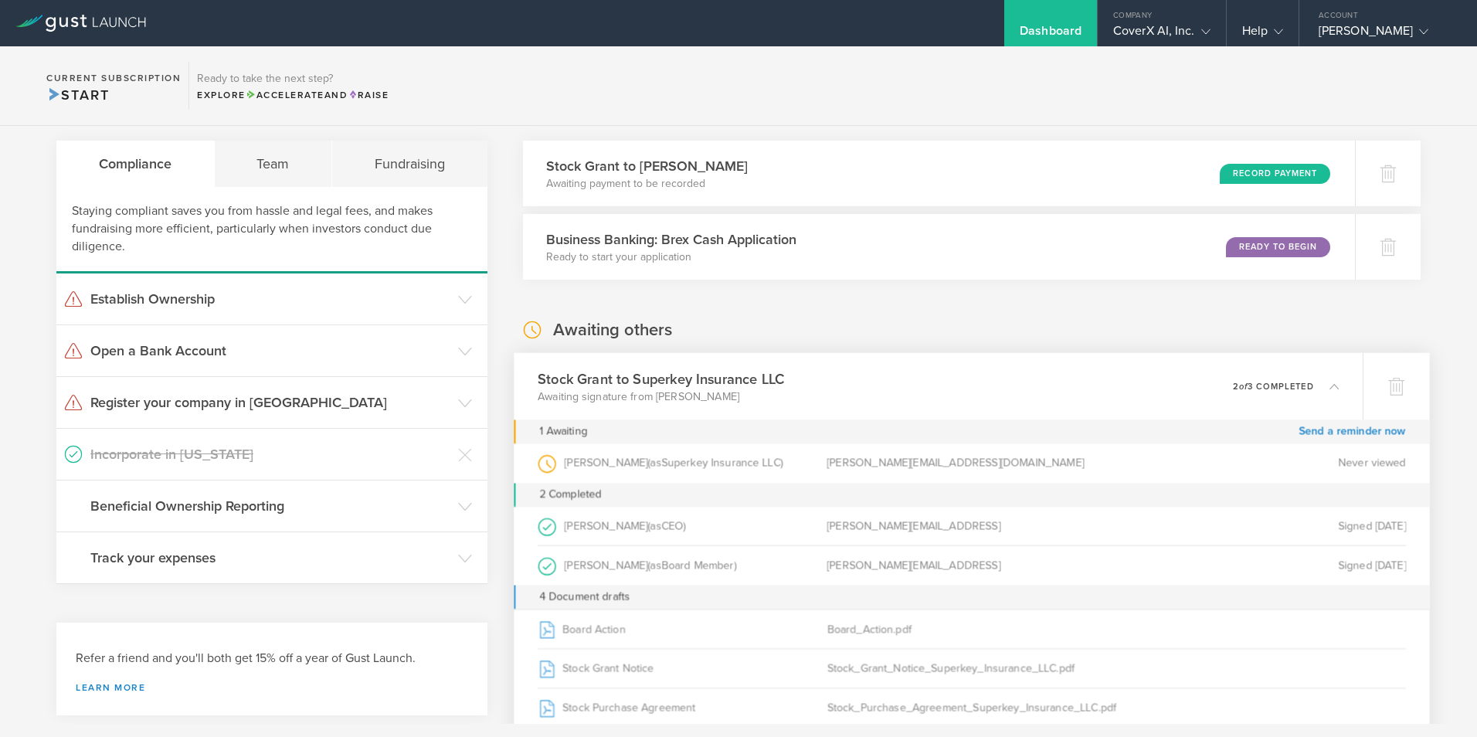
scroll to position [77, 0]
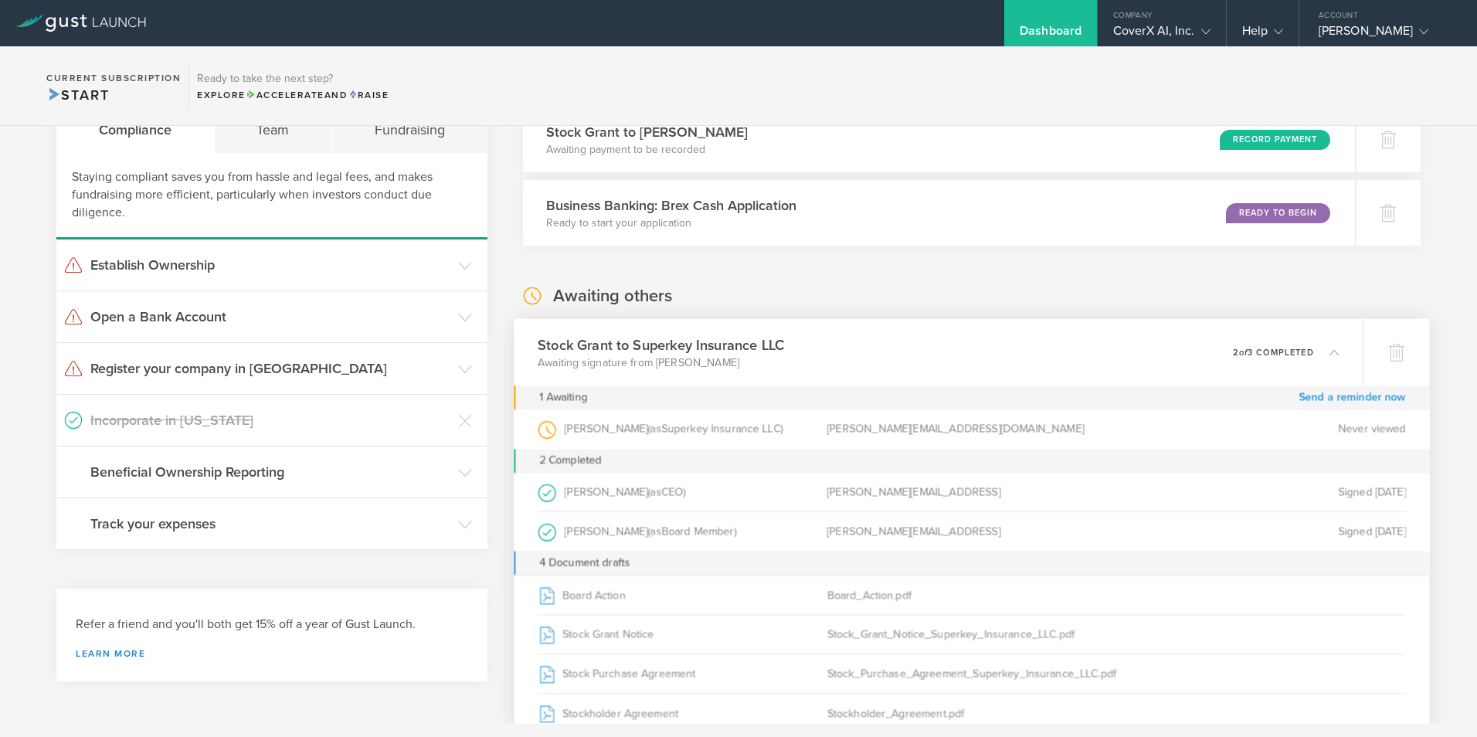
click at [1349, 399] on link "Send a reminder now" at bounding box center [1351, 397] width 107 height 24
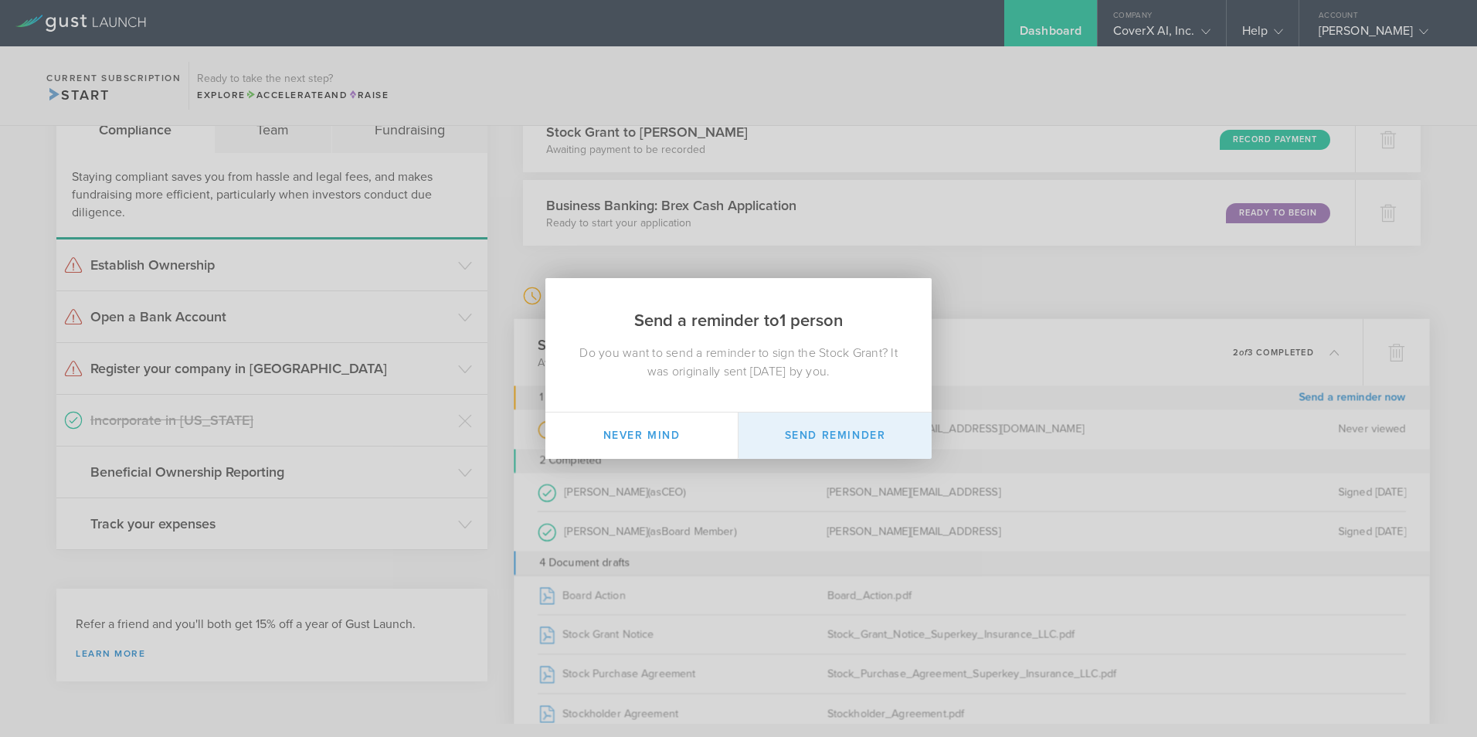
click at [827, 433] on button "Send Reminder" at bounding box center [834, 435] width 193 height 46
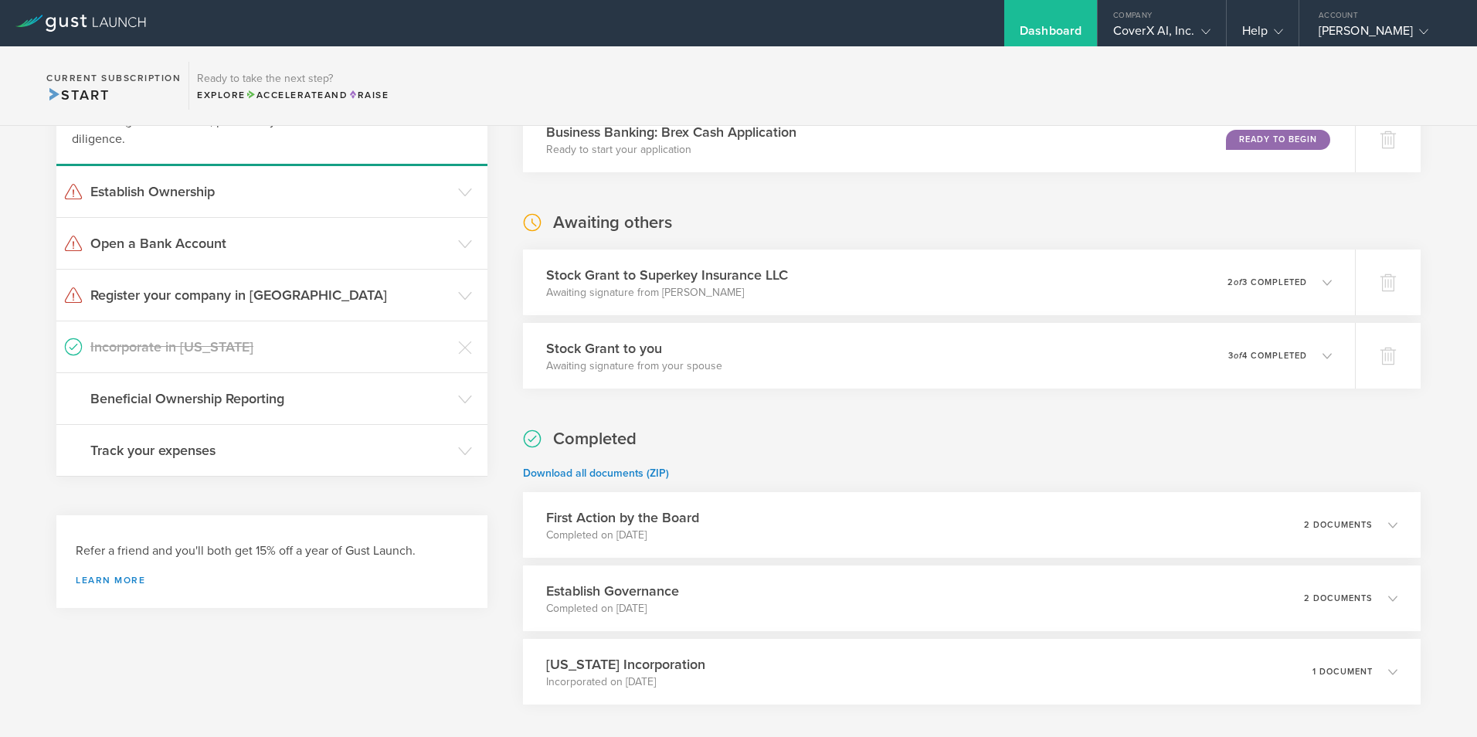
scroll to position [154, 0]
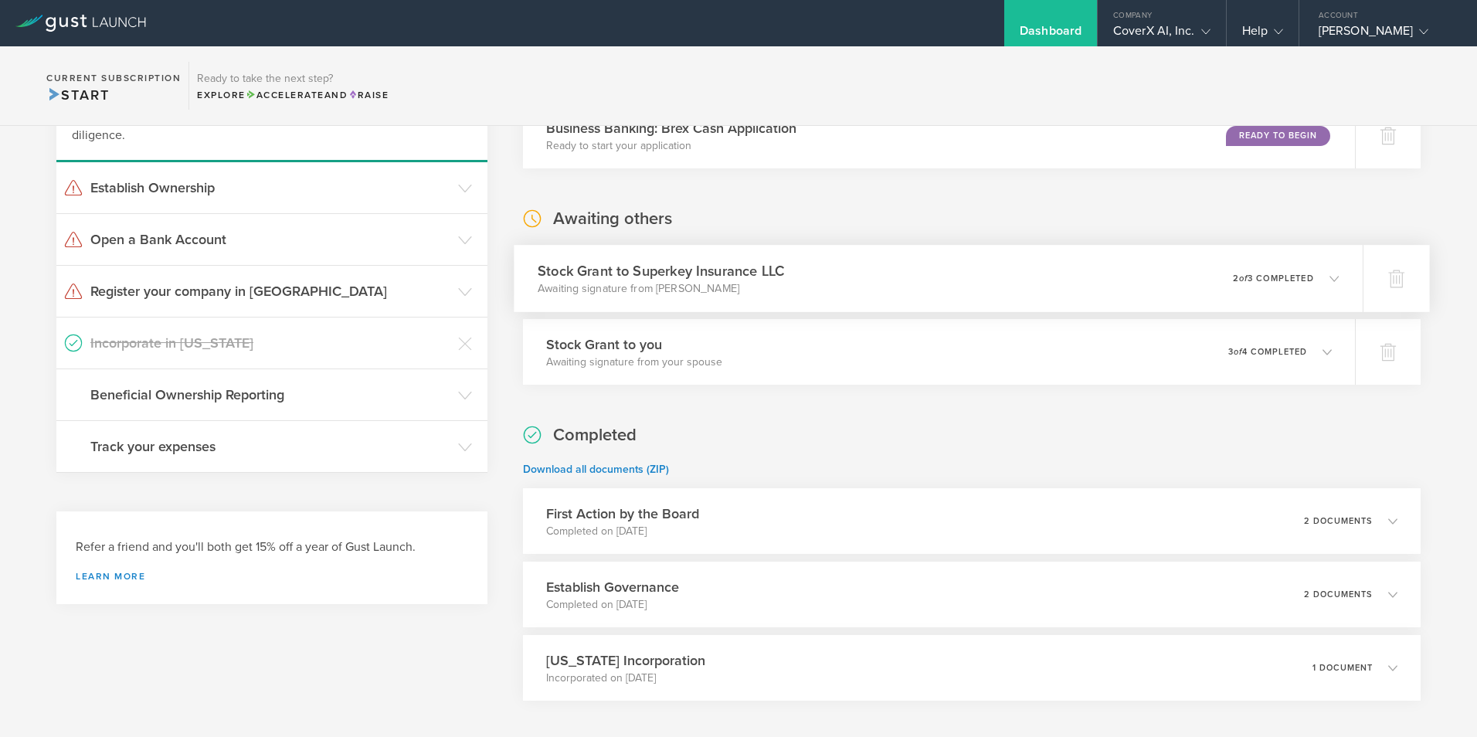
click at [1325, 284] on icon at bounding box center [1326, 278] width 25 height 14
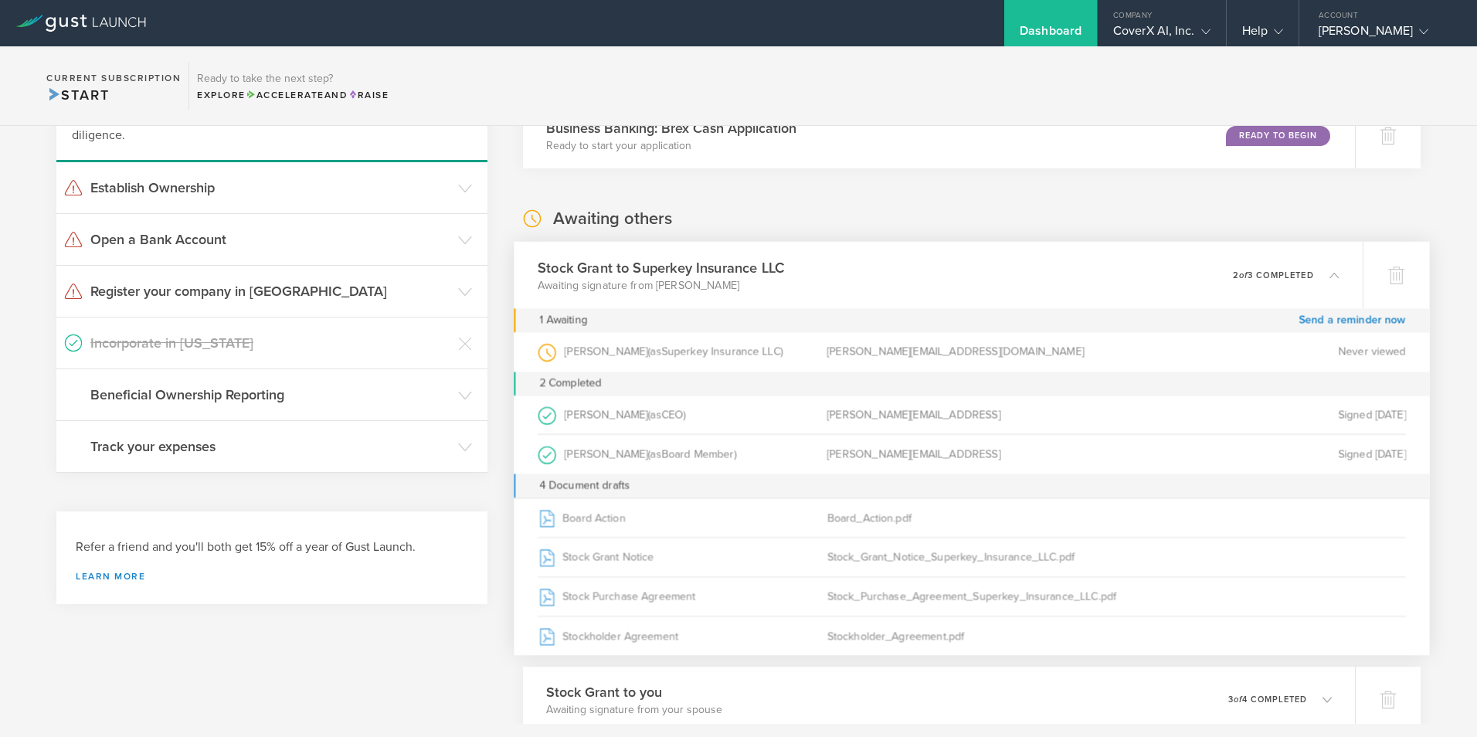
click at [1448, 179] on div "What's next? Compliance Team Fundraising Staying compliant saves you from hassl…" at bounding box center [738, 557] width 1477 height 1173
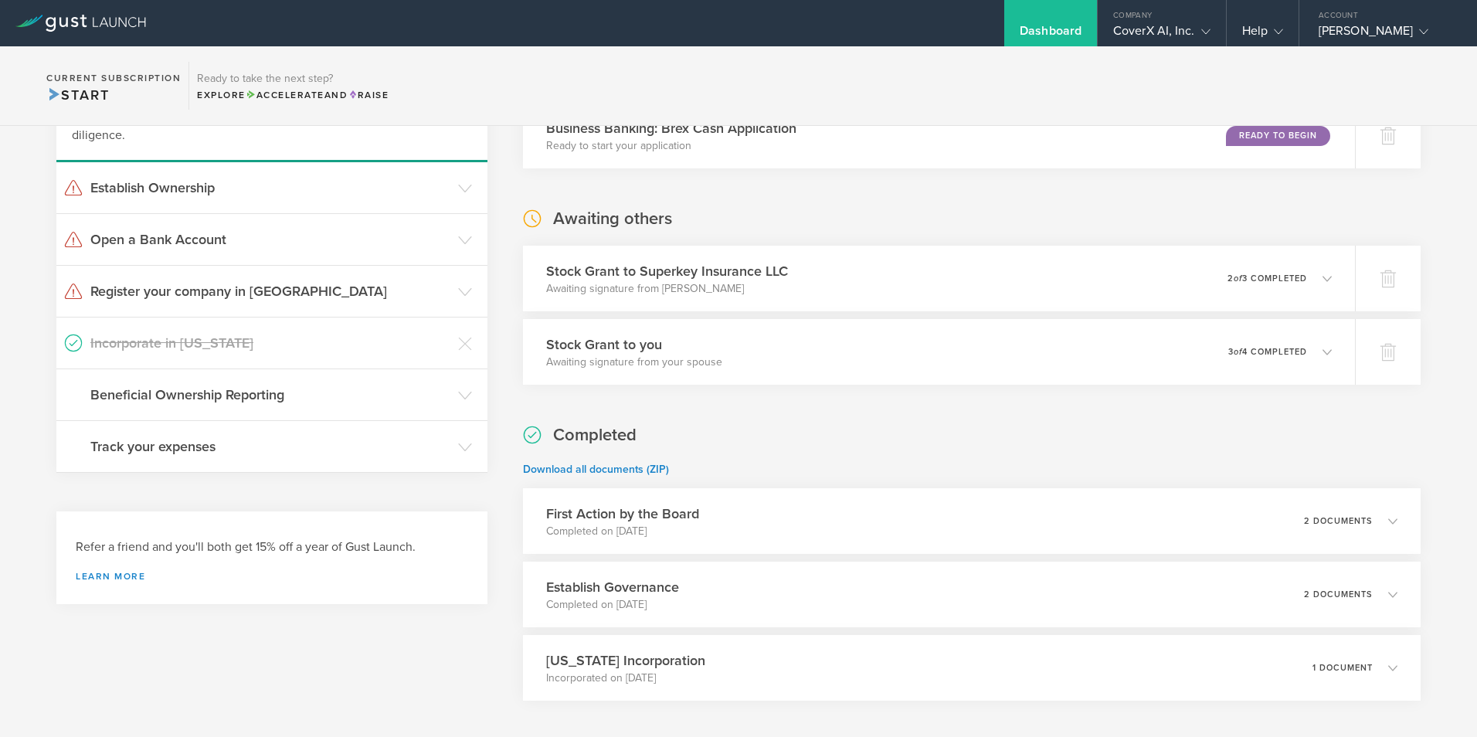
scroll to position [0, 0]
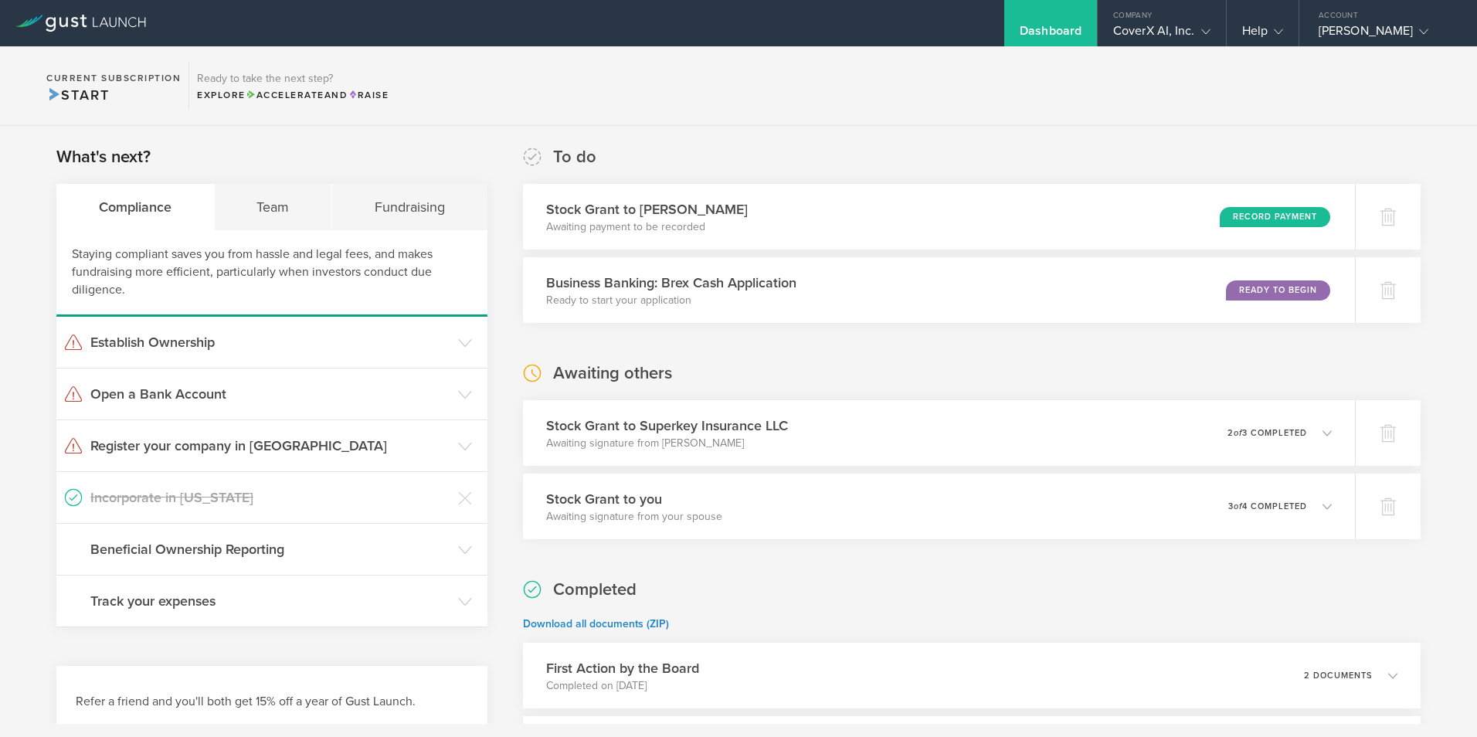
scroll to position [77, 0]
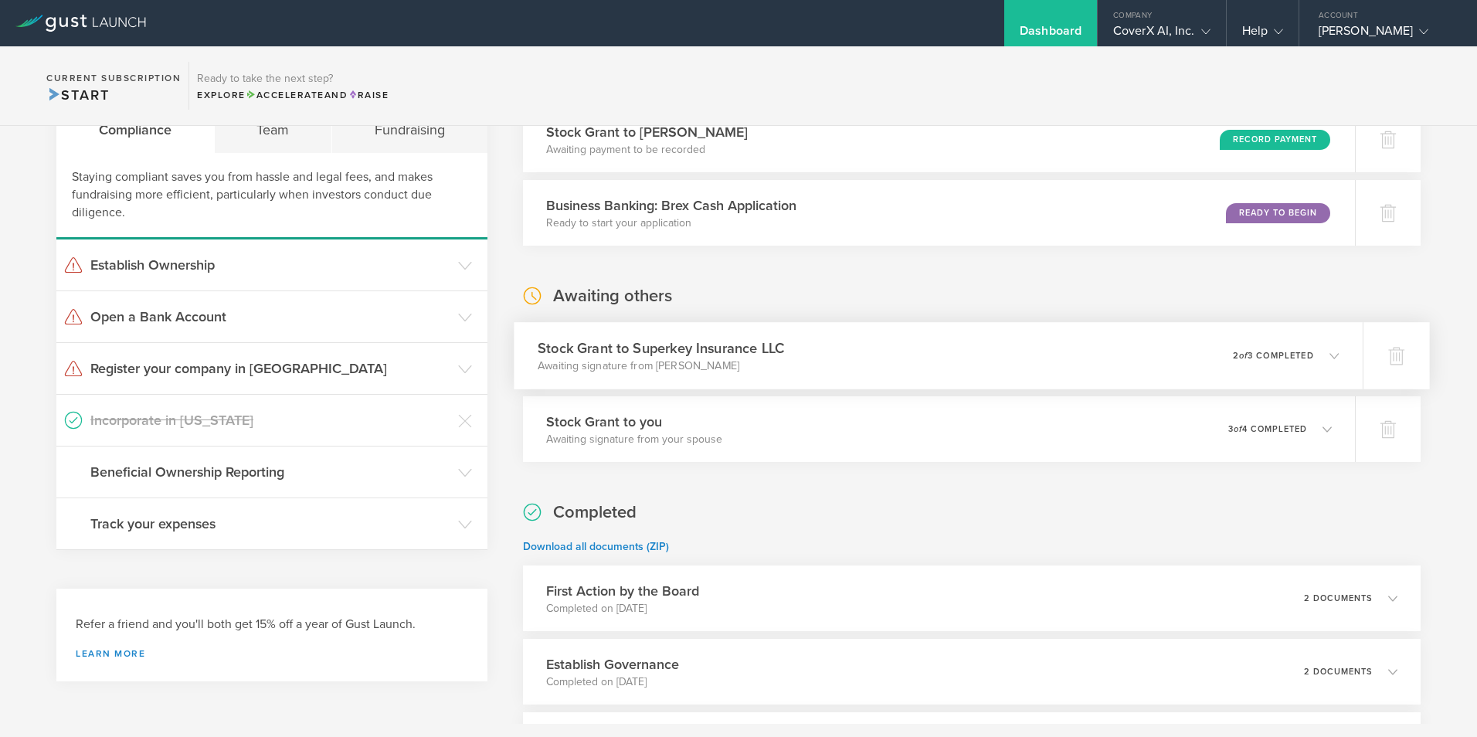
click at [1325, 350] on icon at bounding box center [1326, 355] width 25 height 14
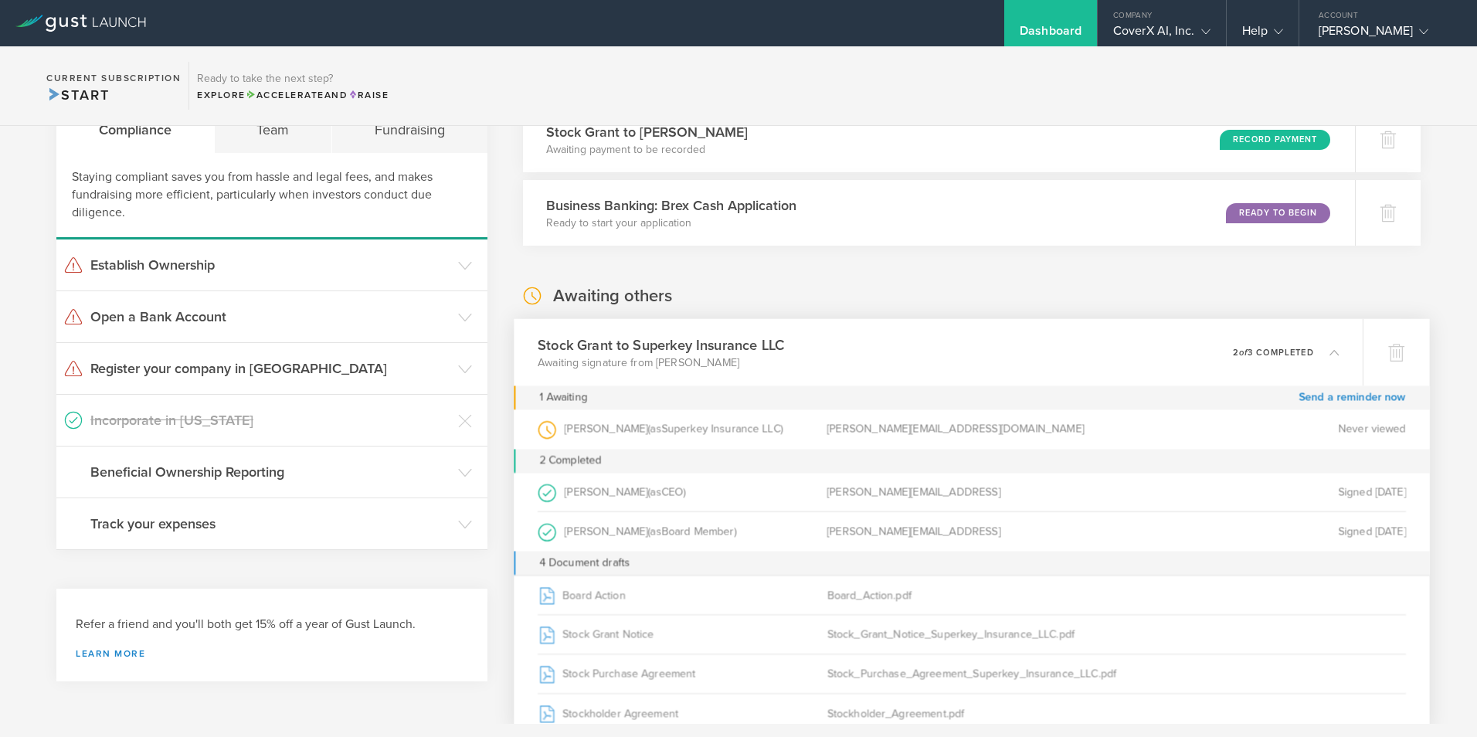
click at [1329, 354] on icon at bounding box center [1333, 352] width 9 height 9
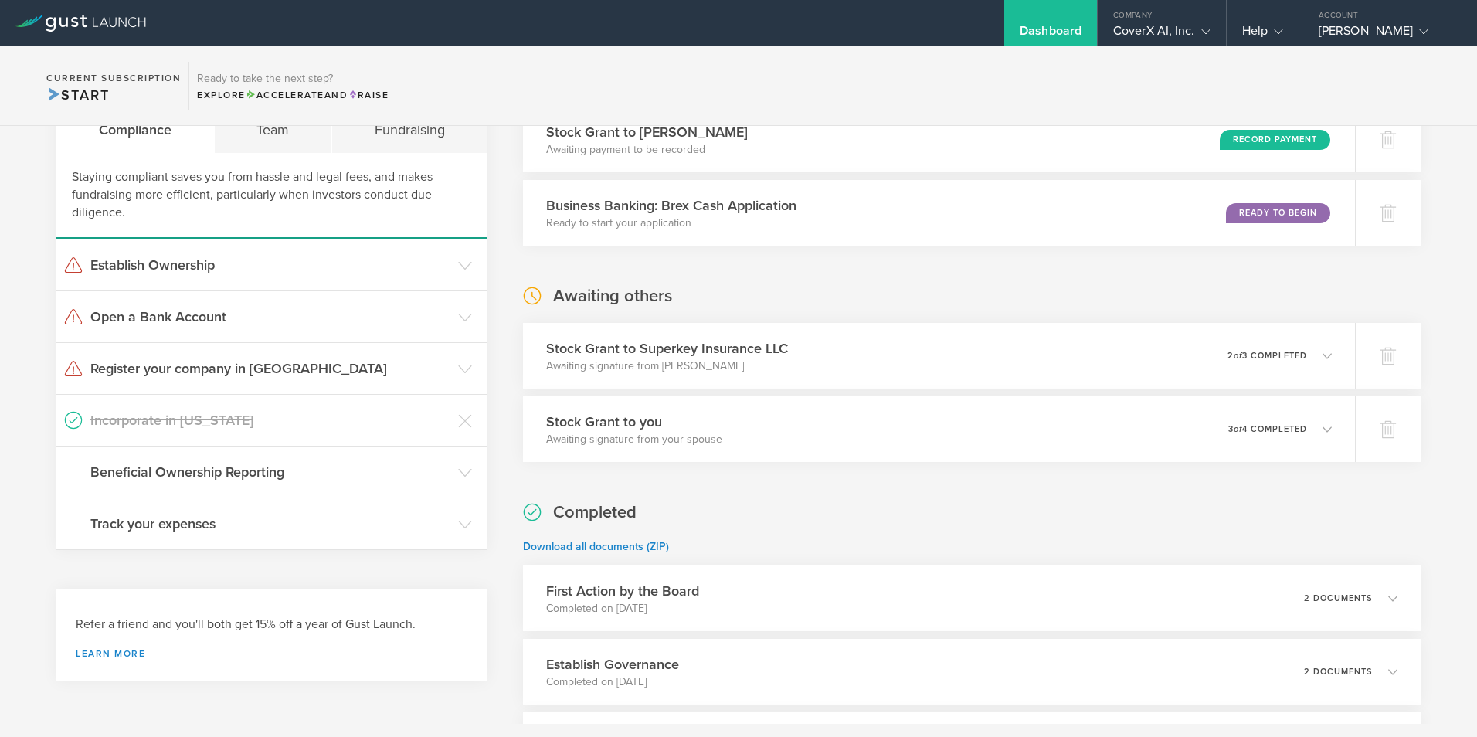
click at [1440, 319] on div "What's next? Compliance Team Fundraising Staying compliant saves you from hassl…" at bounding box center [738, 462] width 1477 height 826
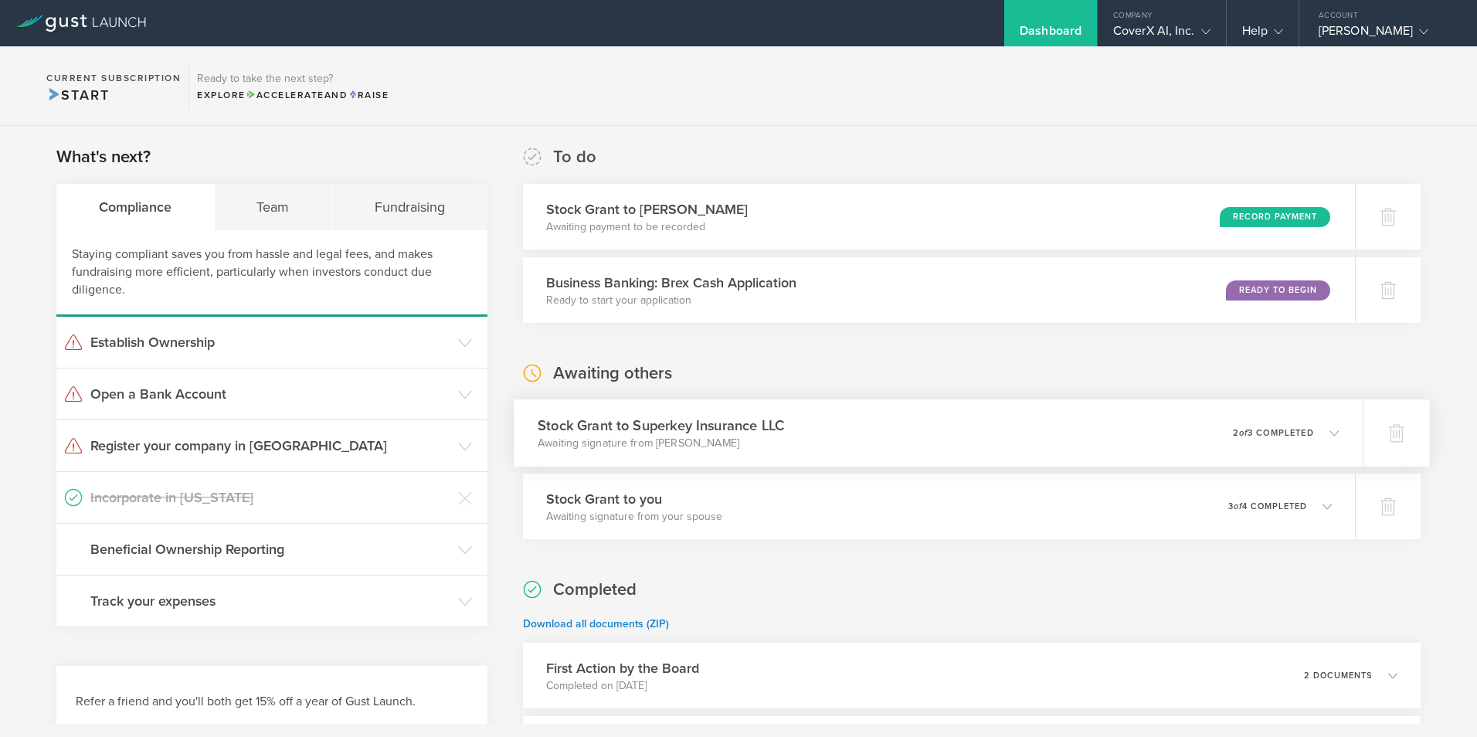
click at [1319, 427] on icon at bounding box center [1326, 433] width 25 height 14
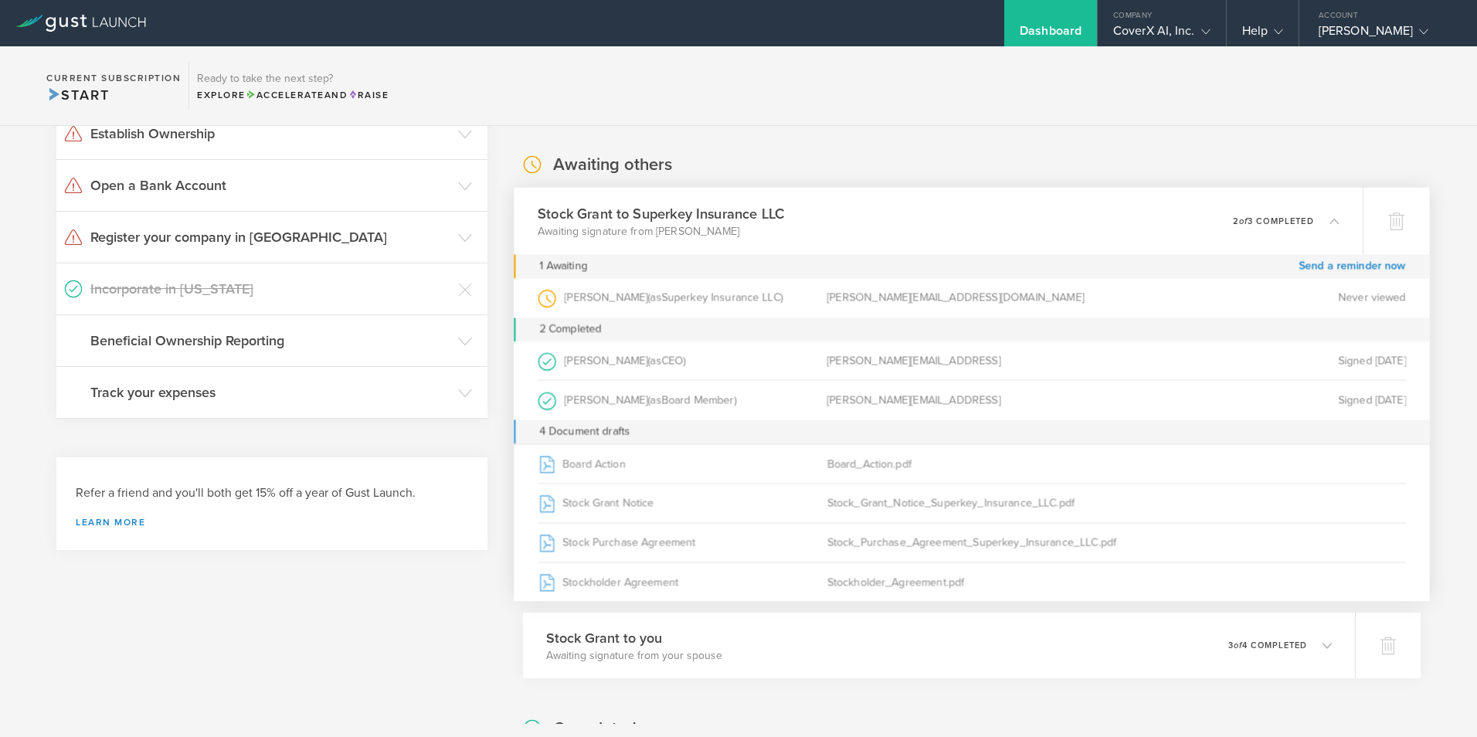
scroll to position [232, 0]
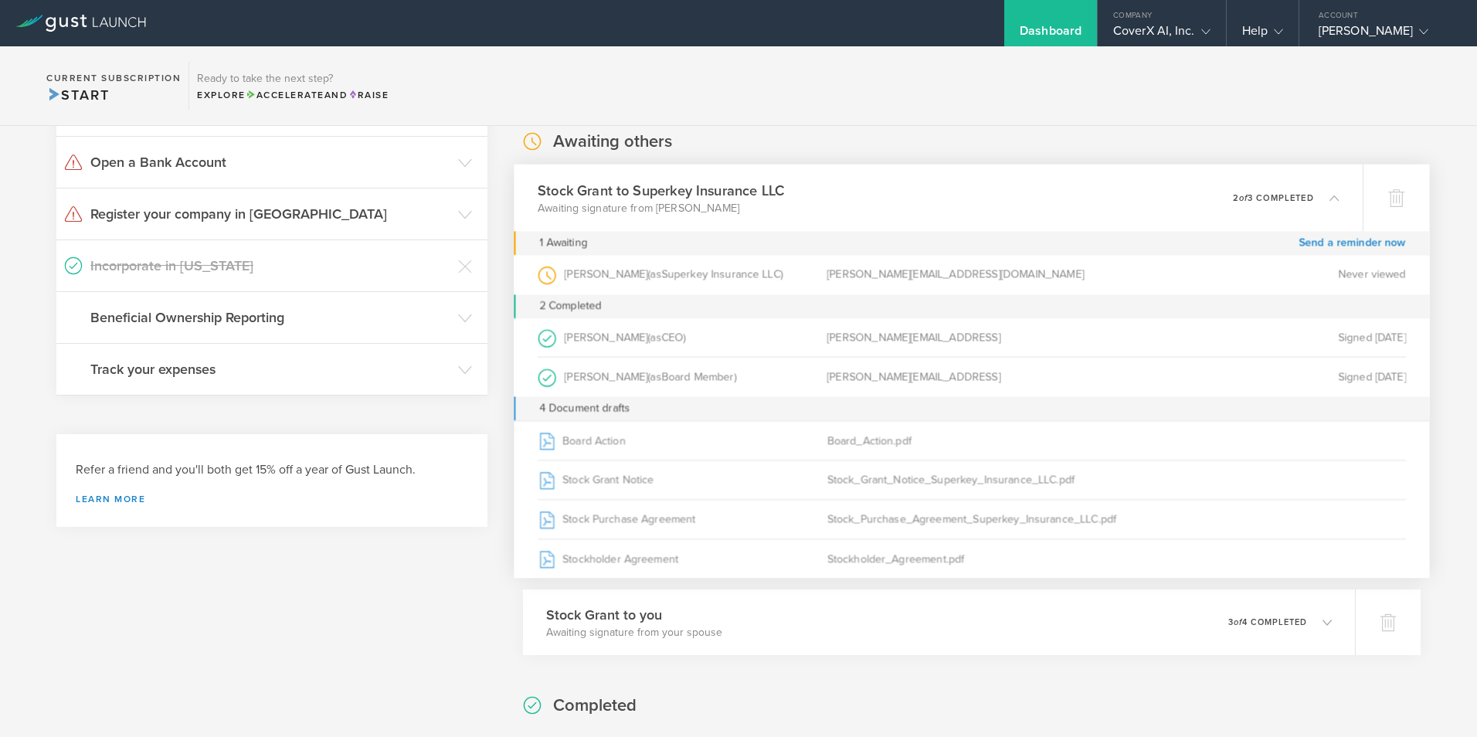
click at [1330, 197] on polyline at bounding box center [1334, 197] width 8 height 5
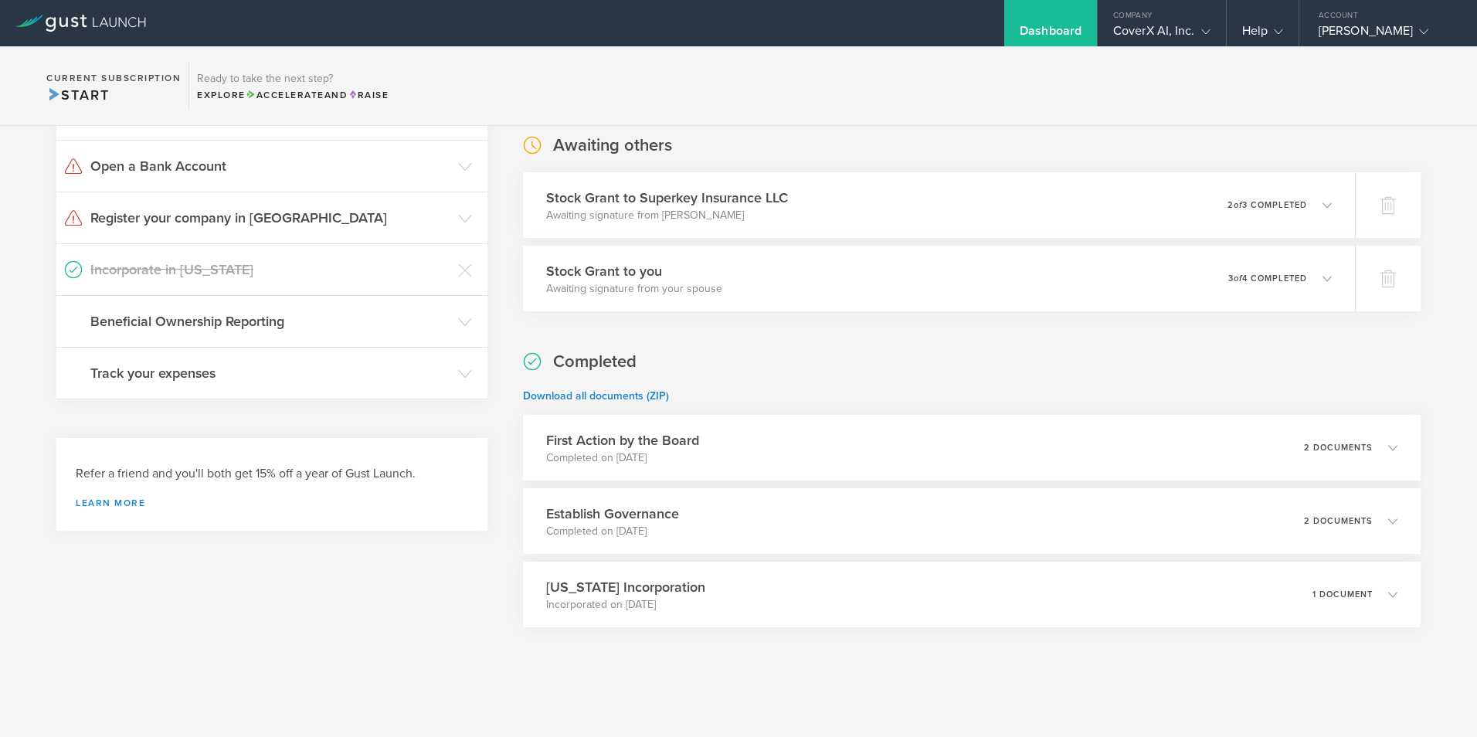
scroll to position [228, 0]
click at [1440, 302] on div "What's next? Compliance Team Fundraising Staying compliant saves you from hassl…" at bounding box center [738, 311] width 1477 height 826
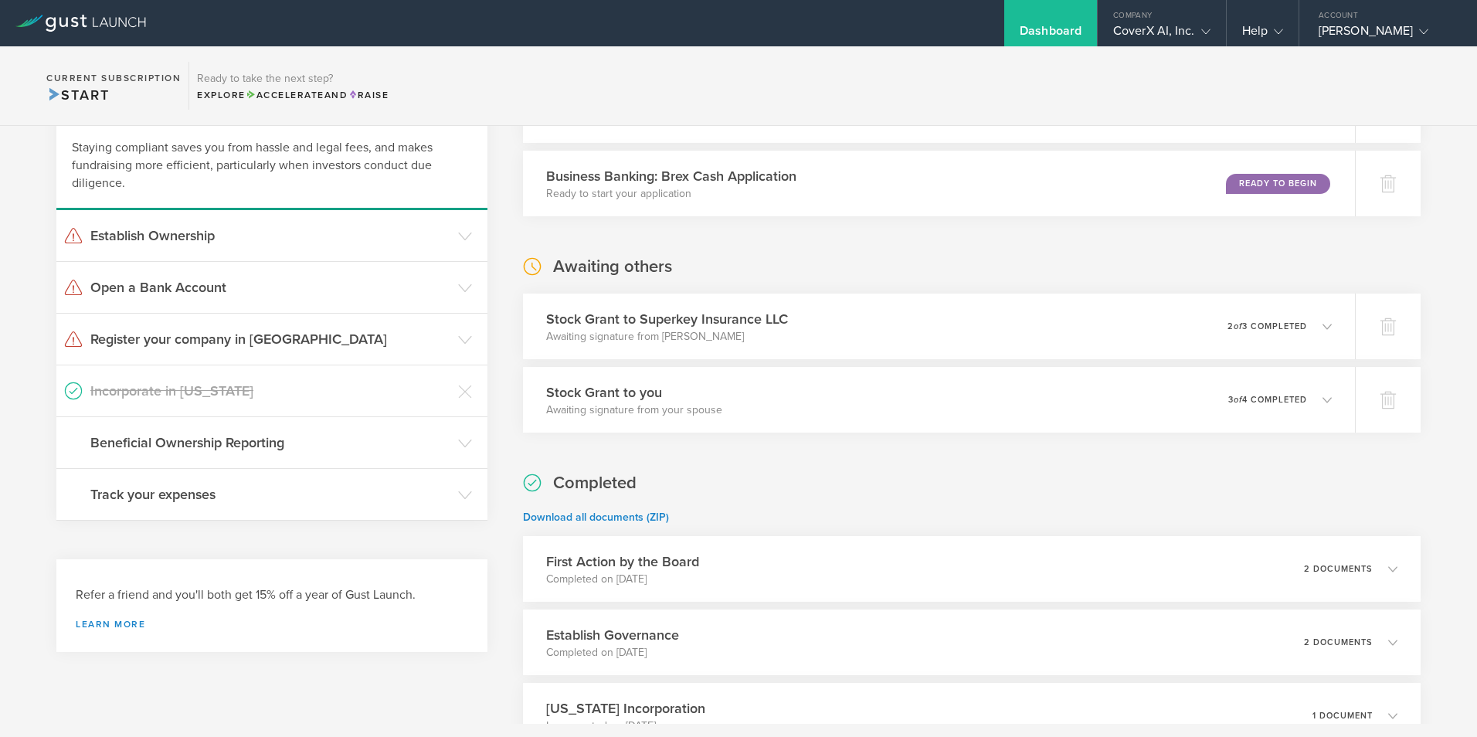
scroll to position [0, 0]
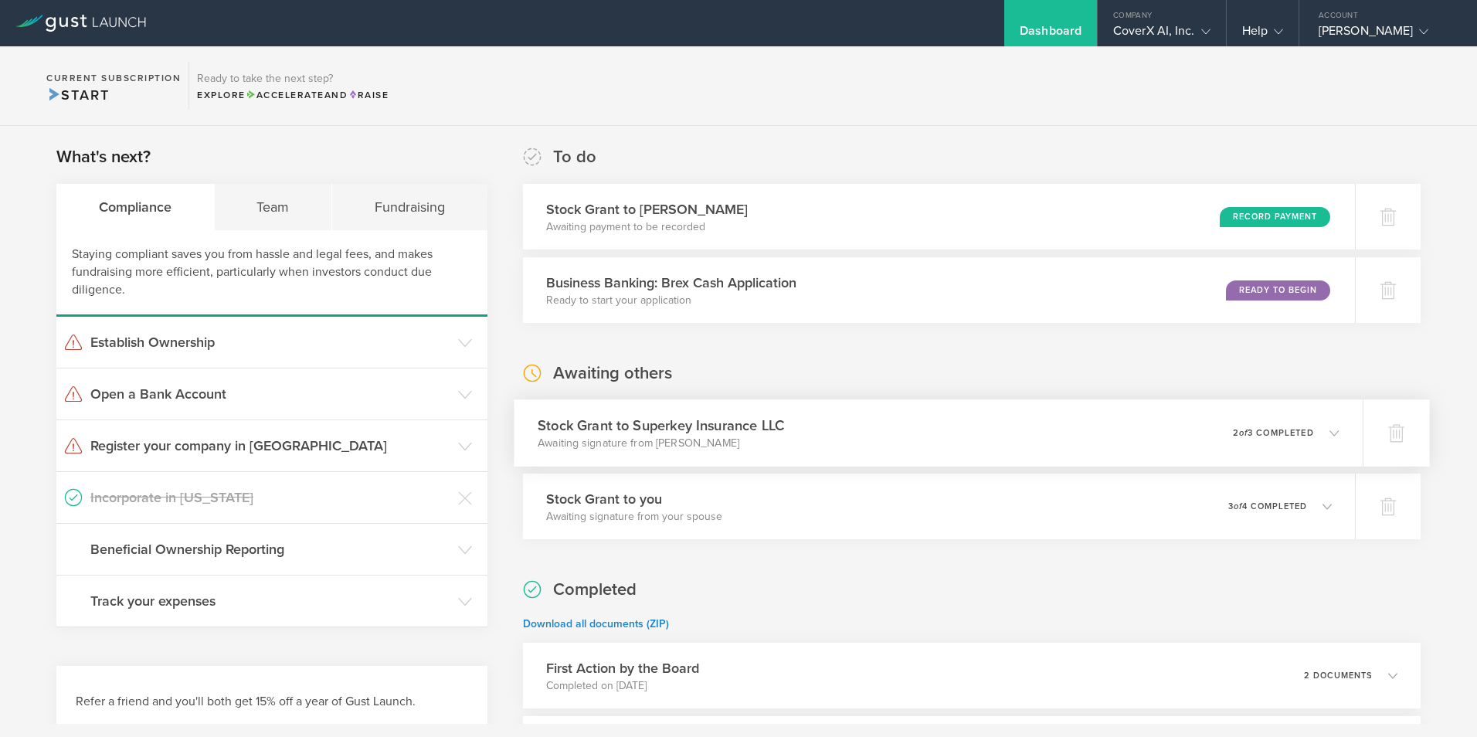
click at [1329, 437] on icon at bounding box center [1333, 432] width 9 height 9
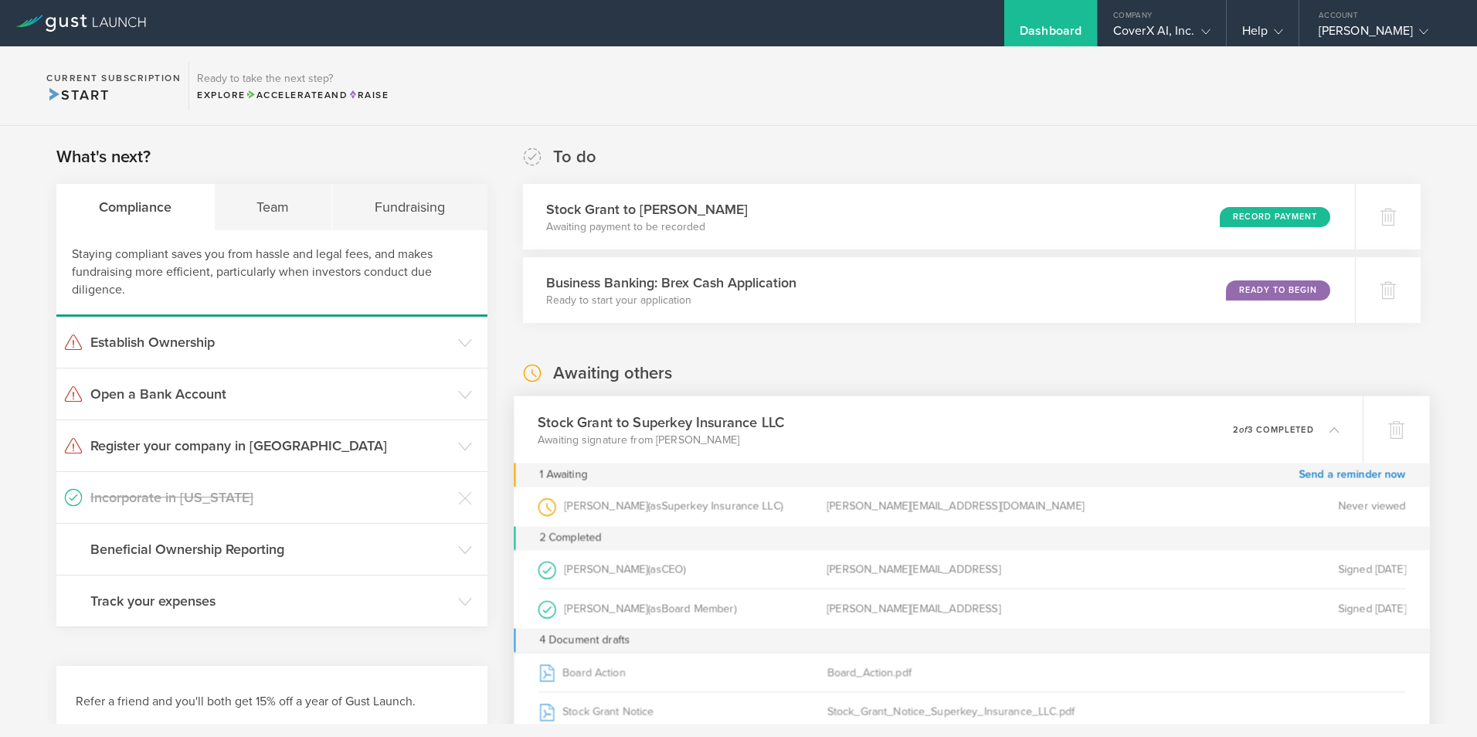
click at [1322, 435] on icon at bounding box center [1326, 430] width 25 height 14
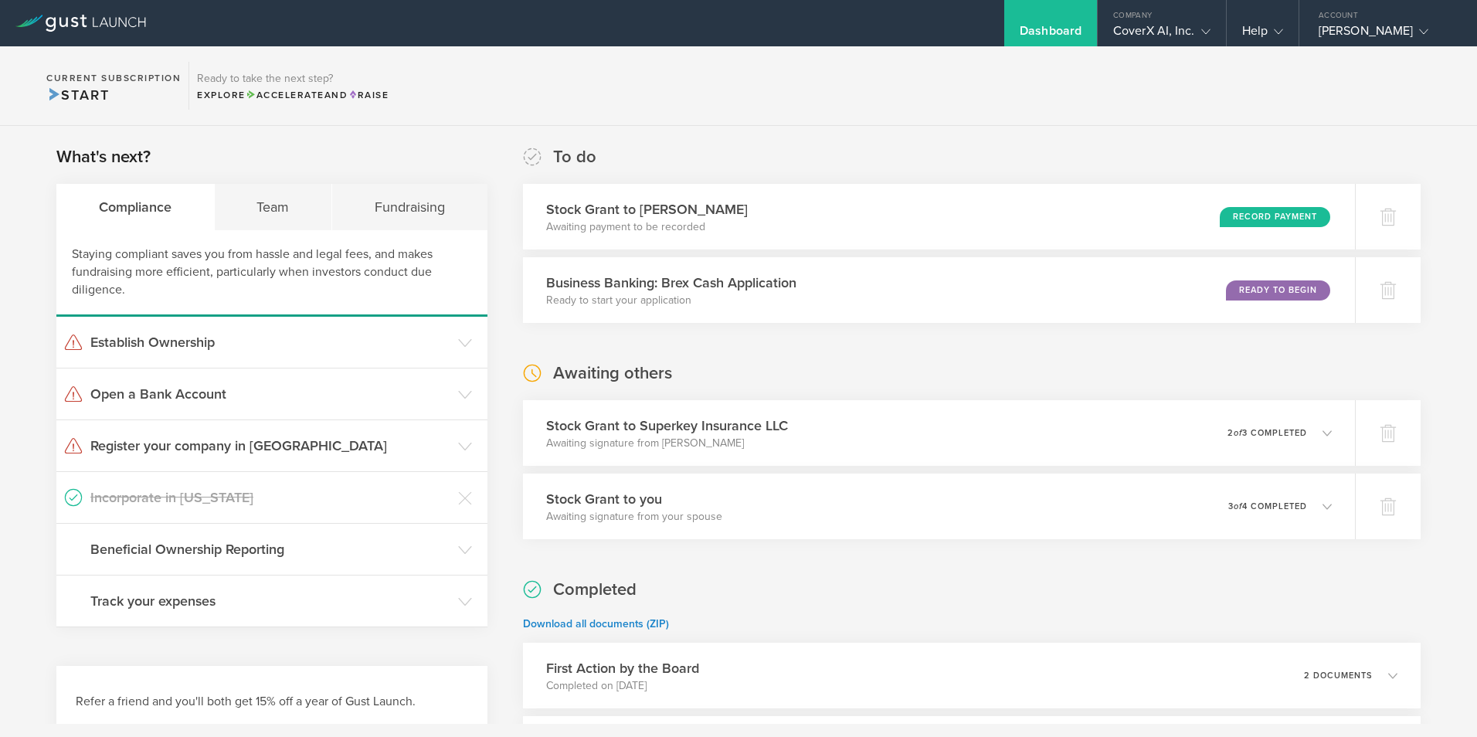
click at [1441, 367] on div "What's next? Compliance Team Fundraising Staying compliant saves you from hassl…" at bounding box center [738, 539] width 1477 height 826
click at [1315, 429] on icon at bounding box center [1326, 433] width 25 height 14
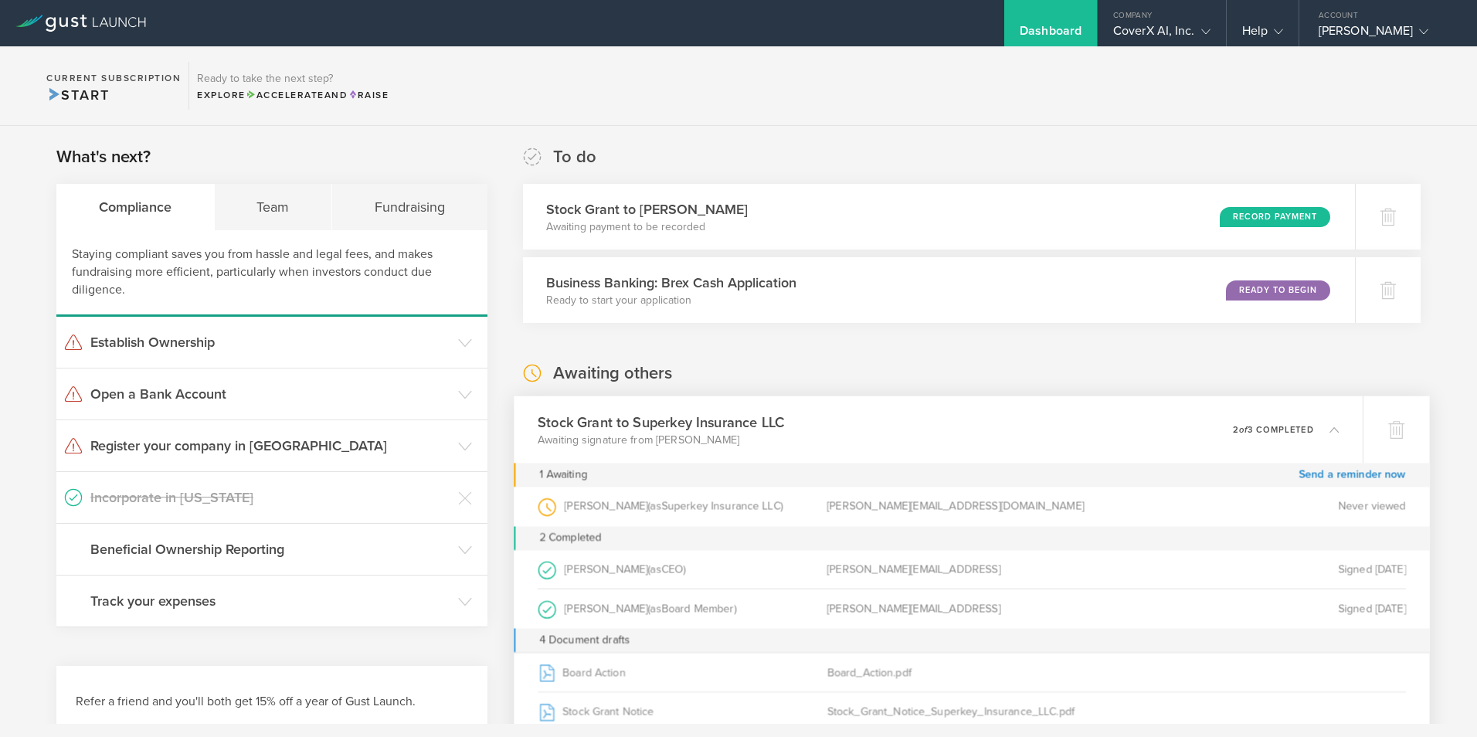
click at [1315, 431] on icon at bounding box center [1326, 430] width 25 height 14
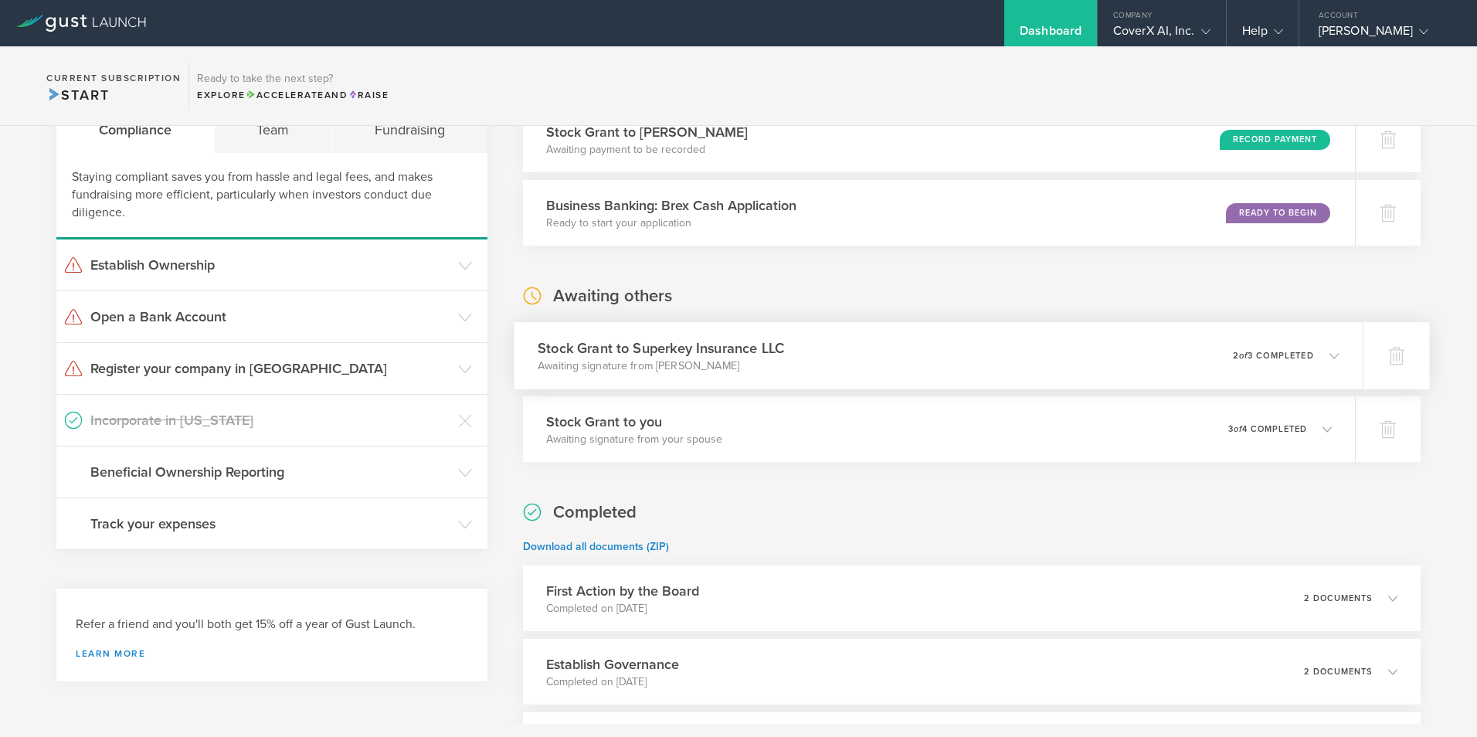
click at [1329, 360] on icon at bounding box center [1333, 355] width 9 height 9
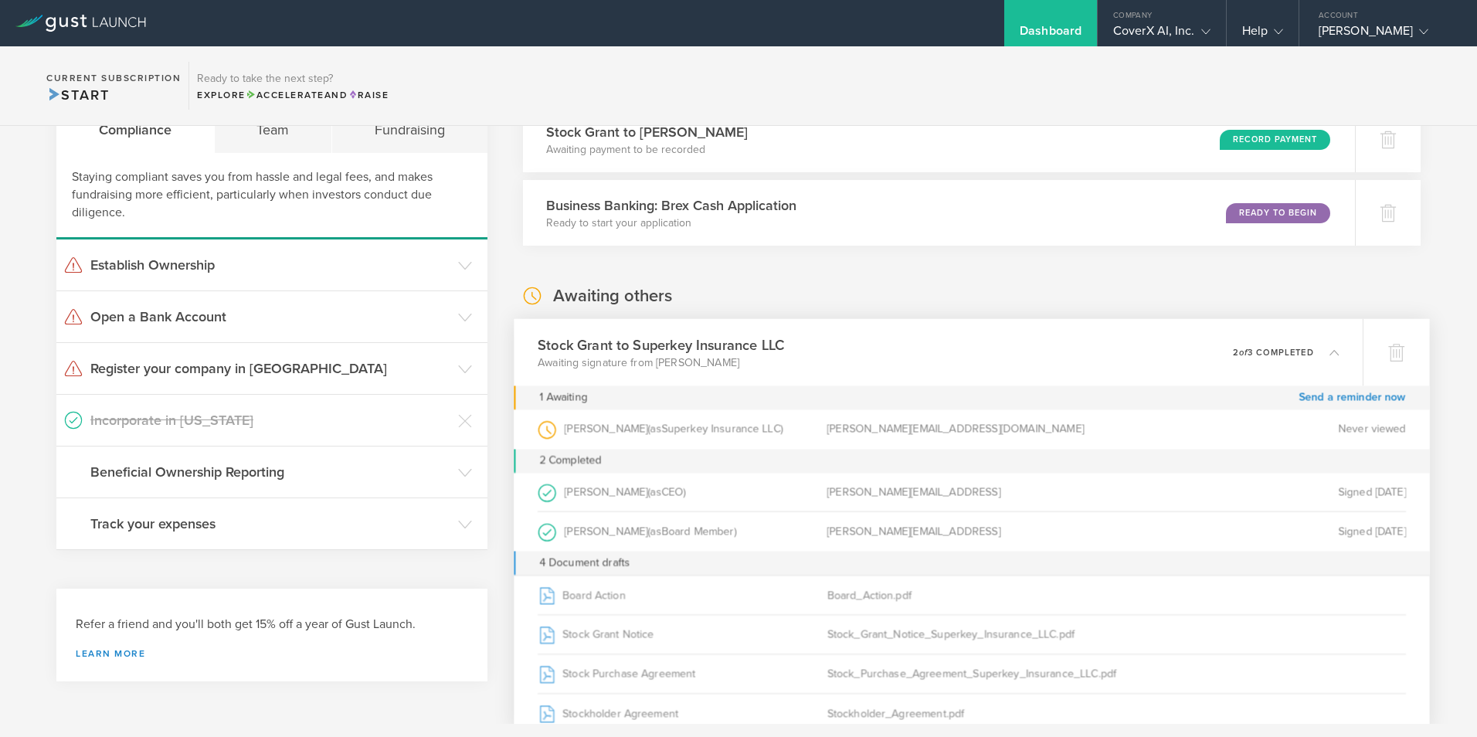
click at [1330, 353] on polyline at bounding box center [1334, 352] width 8 height 5
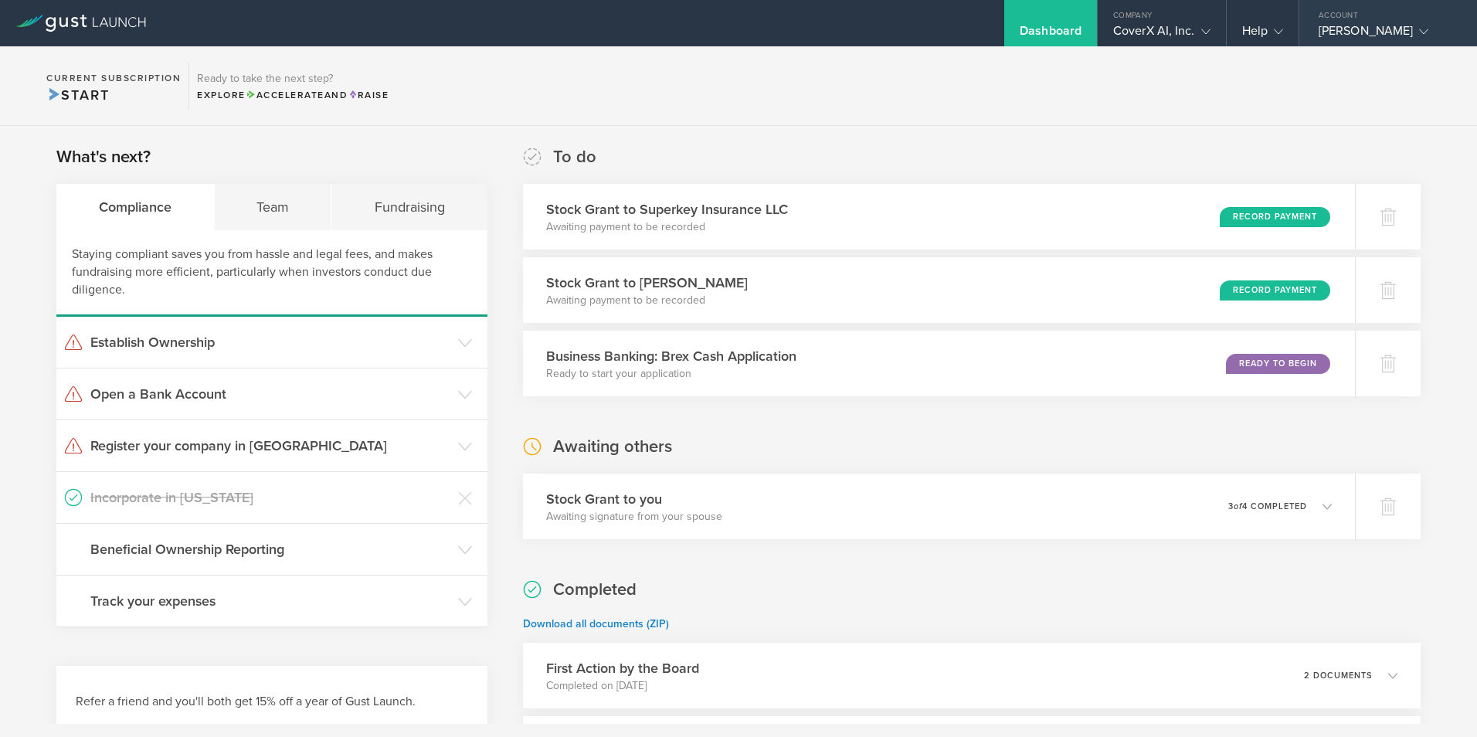
click at [1419, 34] on icon at bounding box center [1423, 31] width 9 height 9
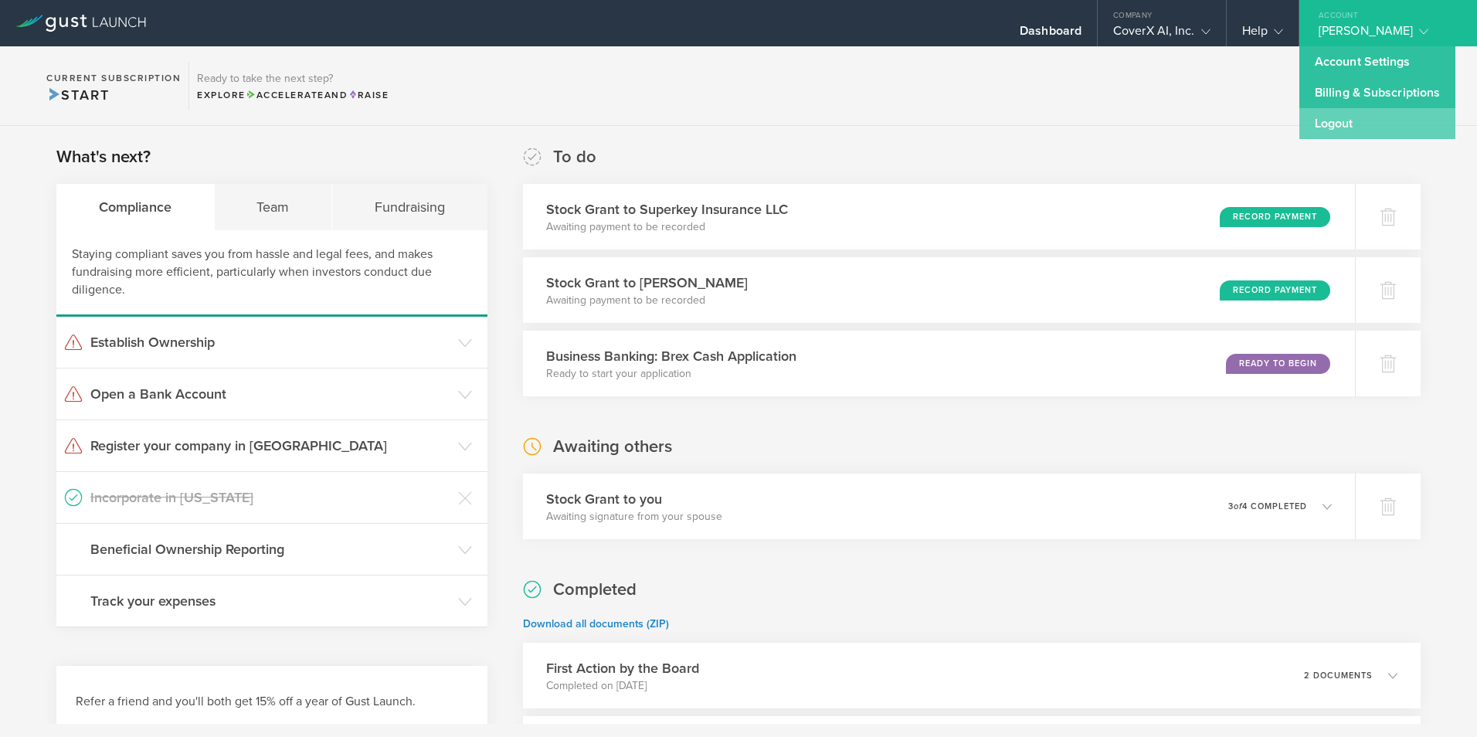
click at [1350, 117] on link "Logout" at bounding box center [1377, 123] width 156 height 31
